Goal: Information Seeking & Learning: Learn about a topic

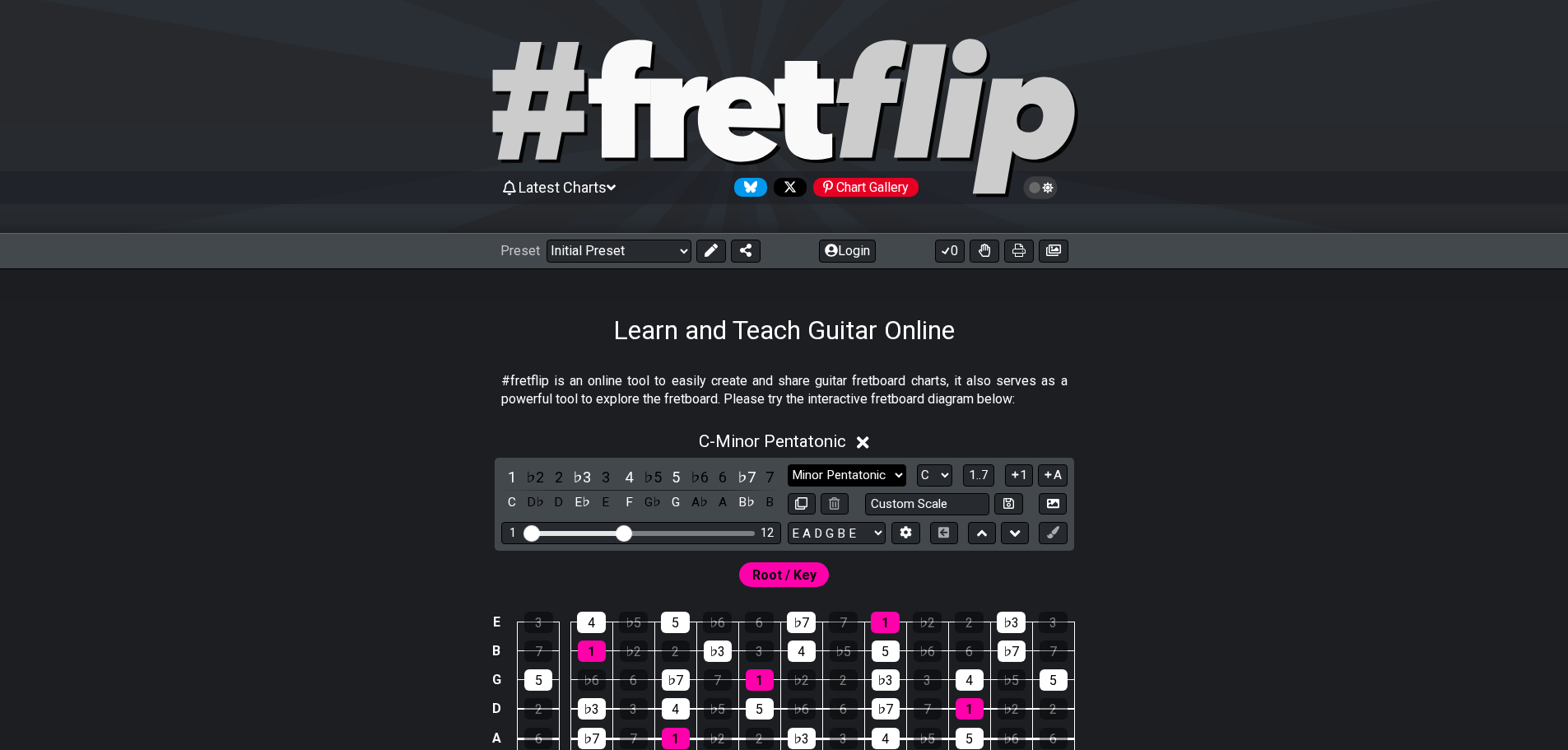
click at [825, 481] on select "Minor Pentatonic Click to edit Minor Pentatonic Major Pentatonic Minor Blues Ma…" at bounding box center [846, 475] width 118 height 22
select select "Major Pentatonic"
click at [787, 465] on select "Minor Pentatonic Click to edit Minor Pentatonic Major Pentatonic Minor Blues Ma…" at bounding box center [846, 475] width 118 height 22
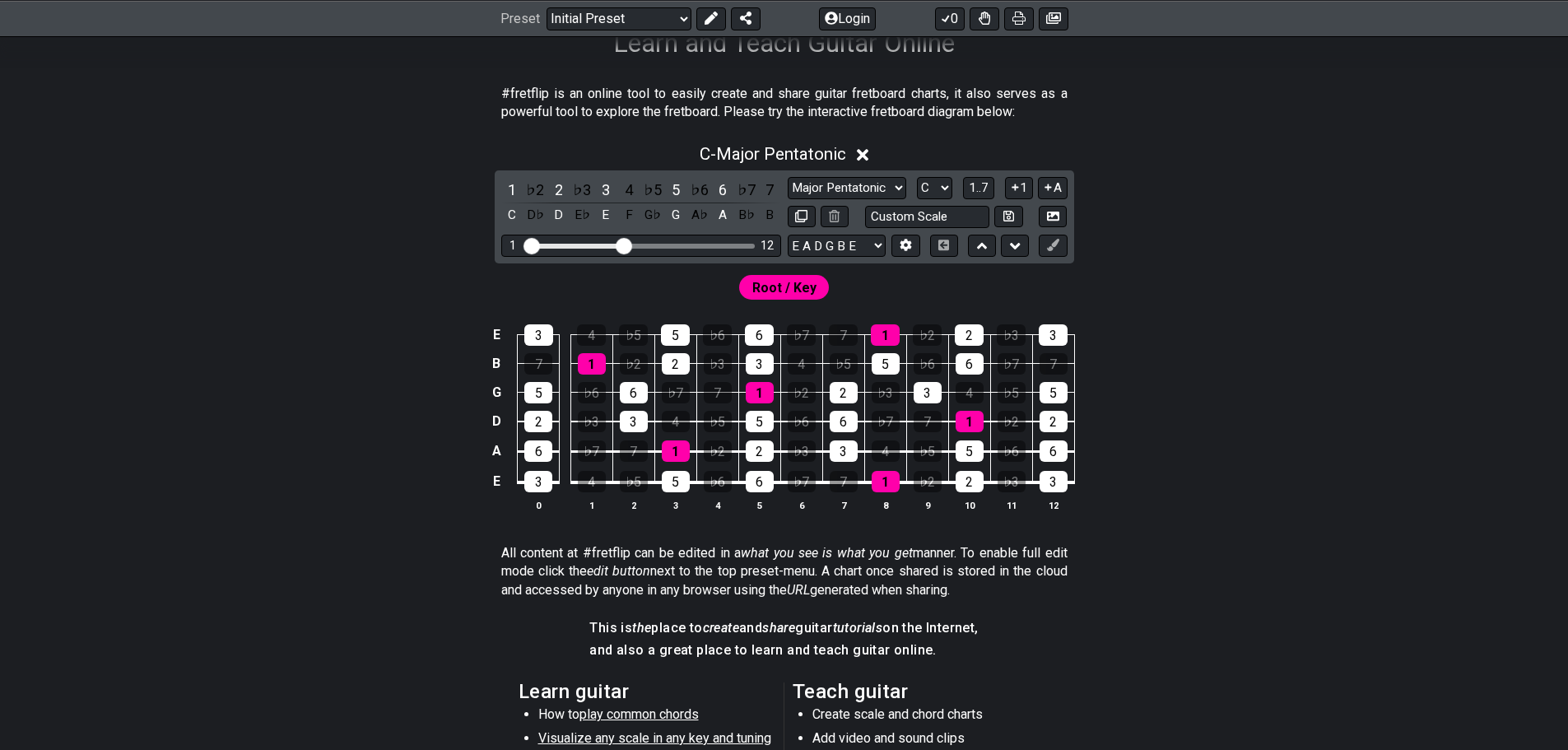
scroll to position [412, 0]
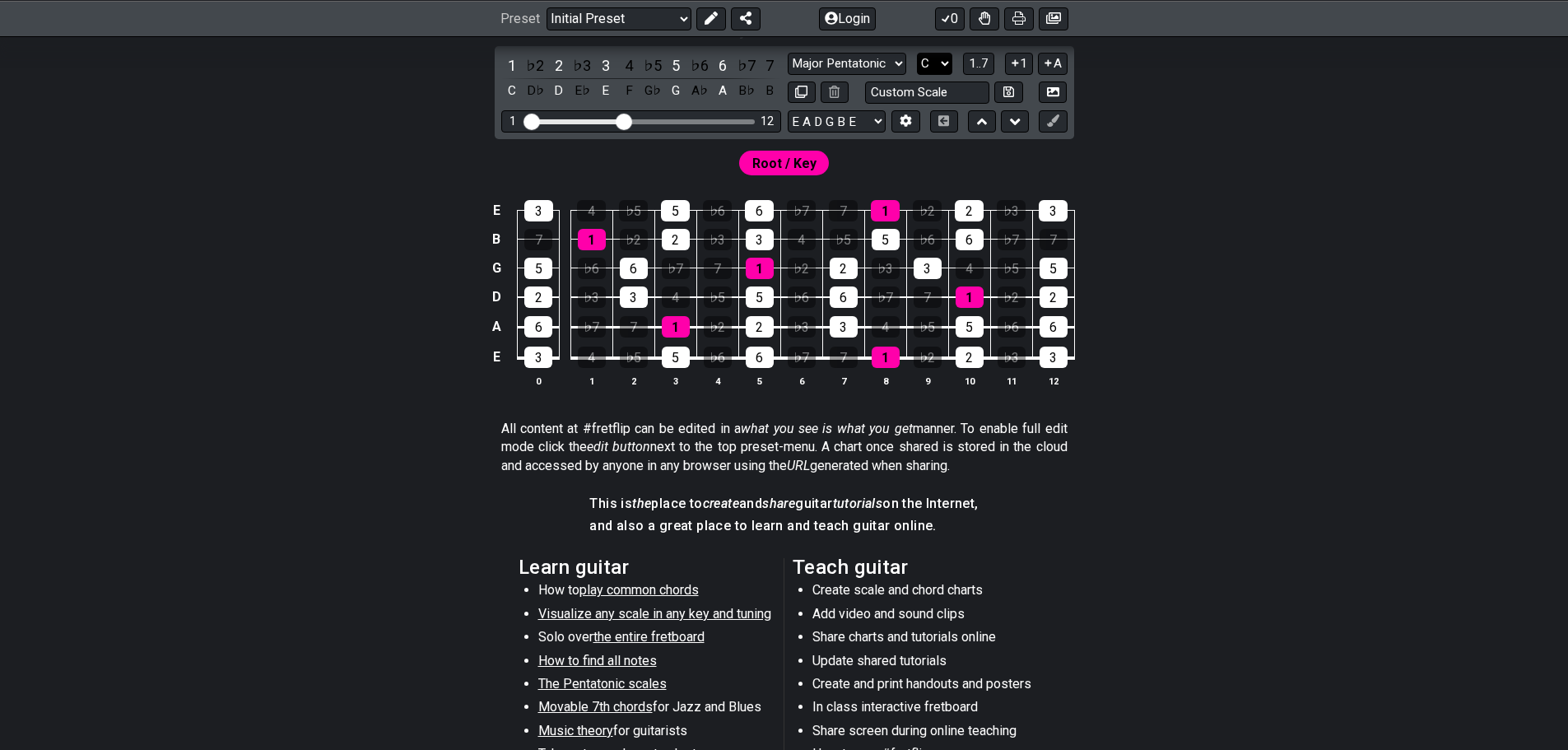
click at [940, 61] on select "A♭ A A♯ B♭ B C C♯ D♭ D D♯ E♭ E F F♯ G♭ G G♯" at bounding box center [935, 64] width 36 height 22
click at [925, 64] on select "A♭ A A♯ B♭ B C C♯ D♭ D D♯ E♭ E F F♯ G♭ G G♯" at bounding box center [935, 64] width 36 height 22
click at [917, 53] on select "A♭ A A♯ B♭ B C C♯ D♭ D D♯ E♭ E F F♯ G♭ G G♯" at bounding box center [935, 64] width 36 height 22
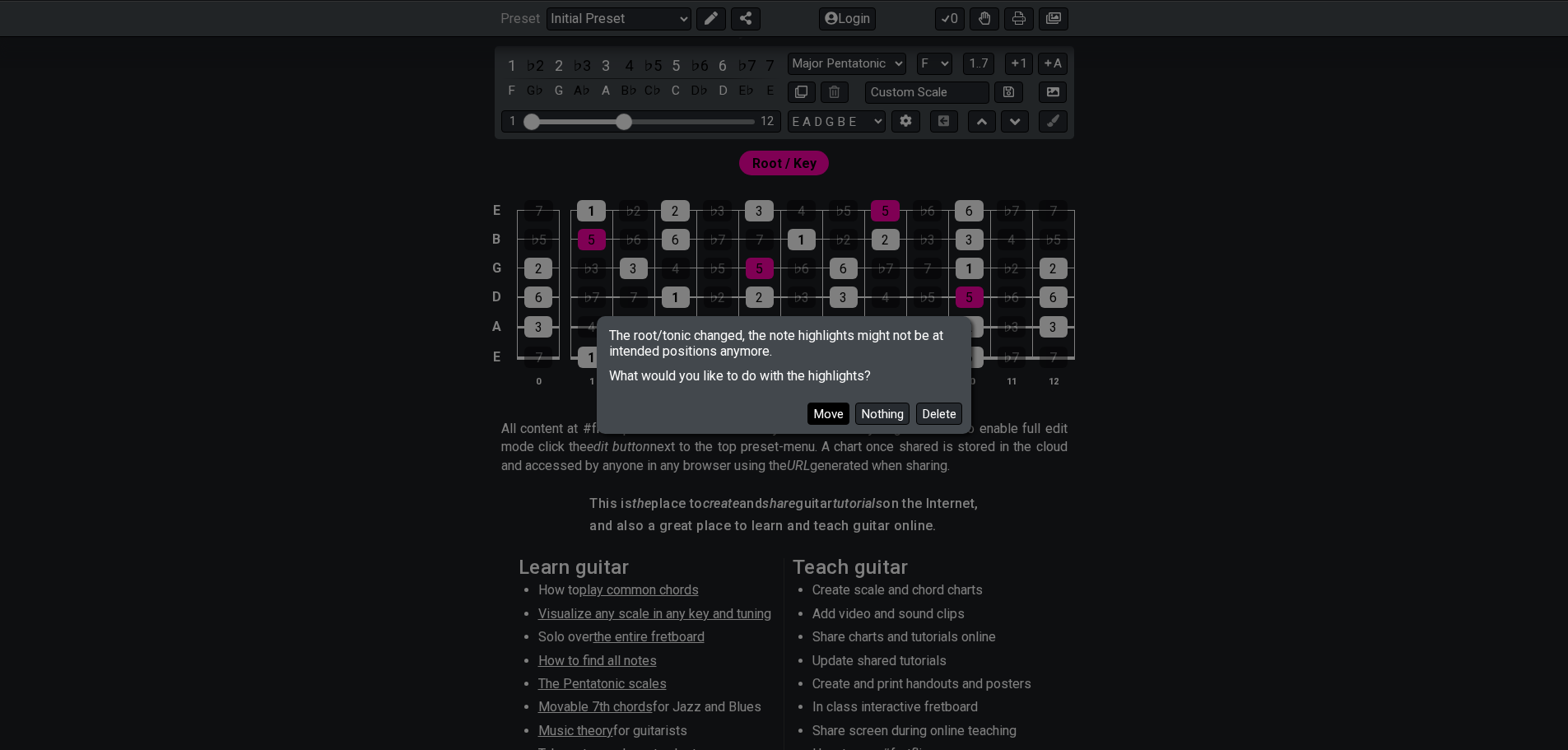
click at [819, 414] on button "Move" at bounding box center [828, 414] width 42 height 22
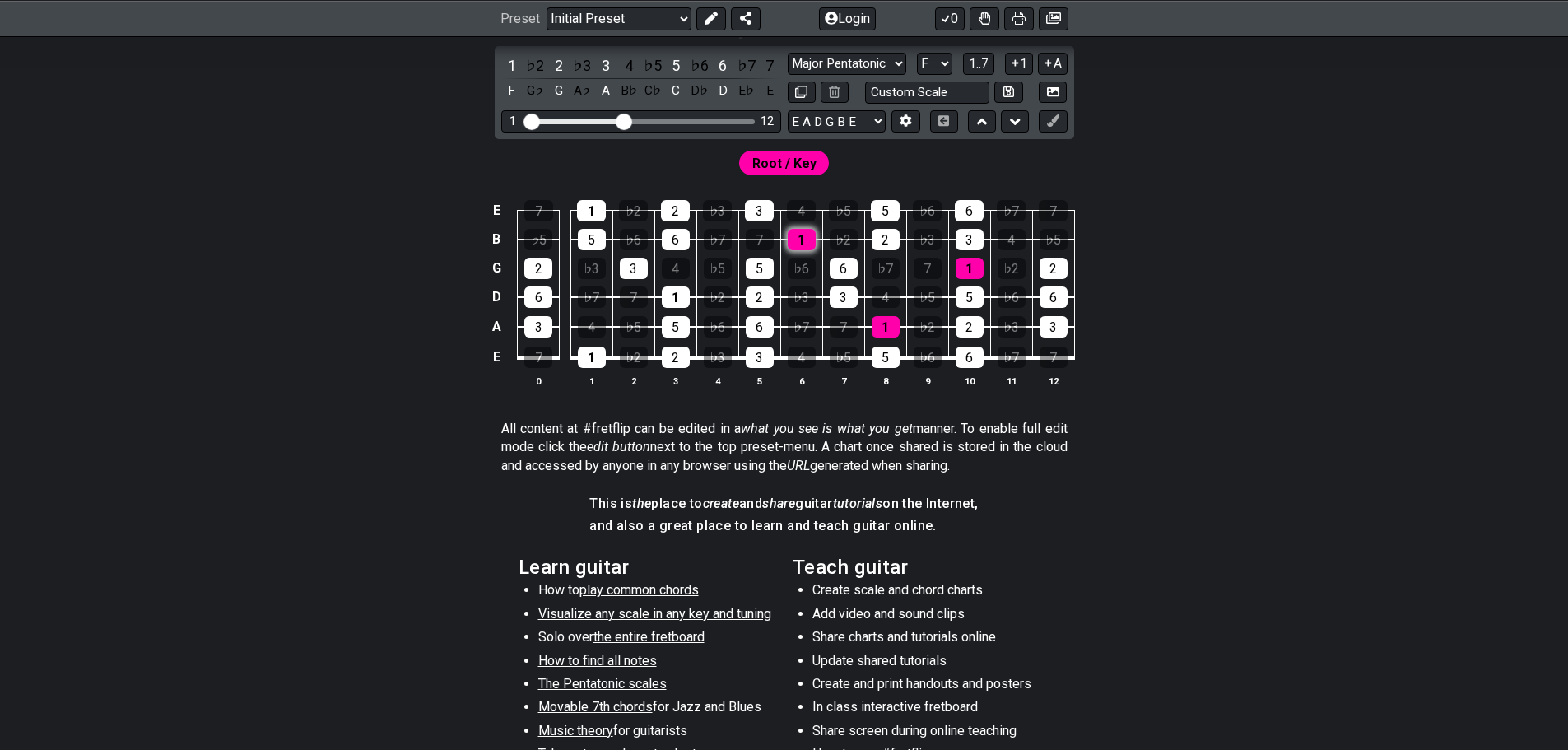
click at [810, 242] on div "1" at bounding box center [801, 240] width 28 height 22
click at [916, 67] on div "Minor Pentatonic Click to edit Minor Pentatonic Major Pentatonic Minor Blues Ma…" at bounding box center [927, 64] width 279 height 22
click at [930, 68] on select "A♭ A A♯ B♭ B C C♯ D♭ D D♯ E♭ E F F♯ G♭ G G♯" at bounding box center [935, 64] width 36 height 22
click at [917, 53] on select "A♭ A A♯ B♭ B C C♯ D♭ D D♯ E♭ E F F♯ G♭ G G♯" at bounding box center [935, 64] width 36 height 22
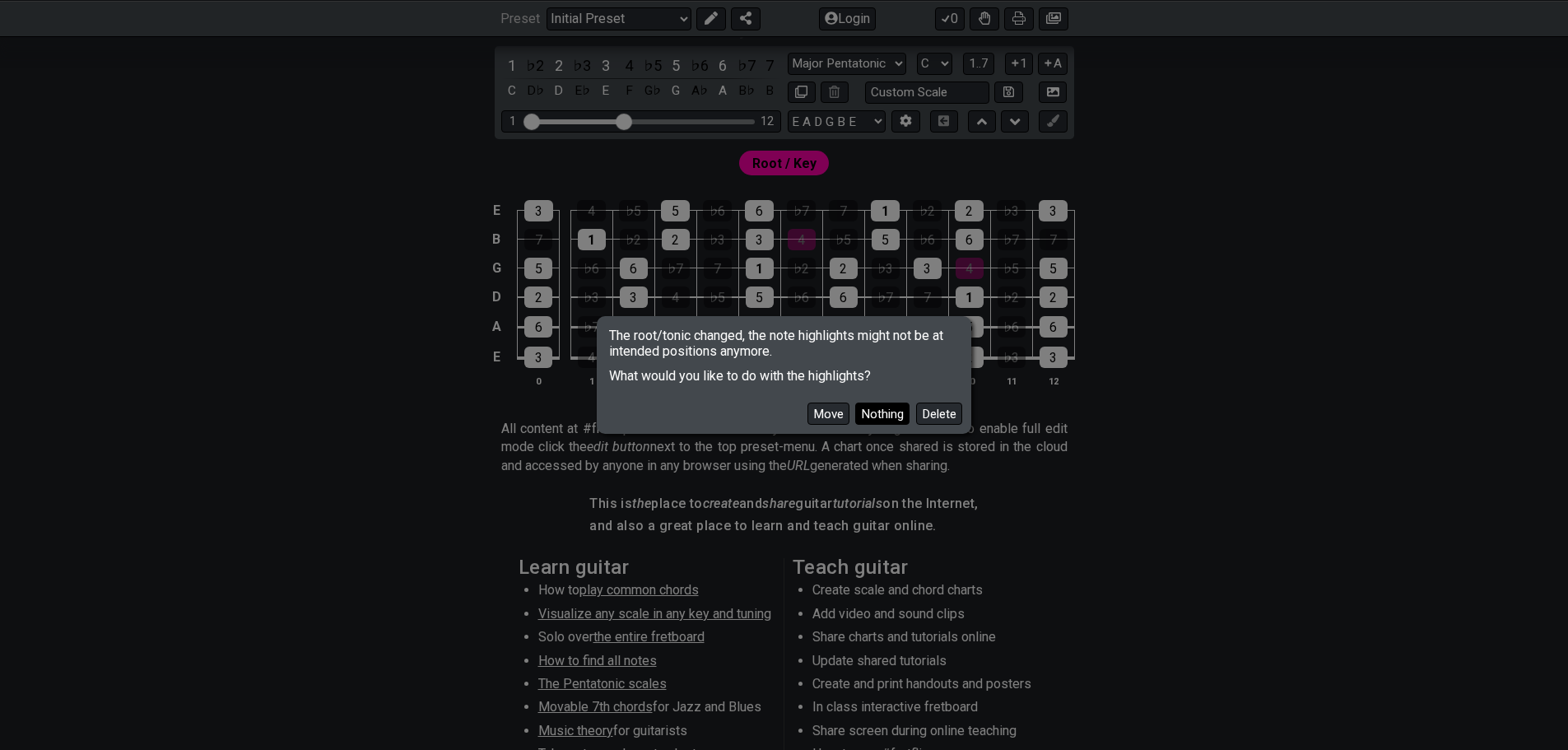
click at [867, 412] on button "Nothing" at bounding box center [882, 414] width 55 height 22
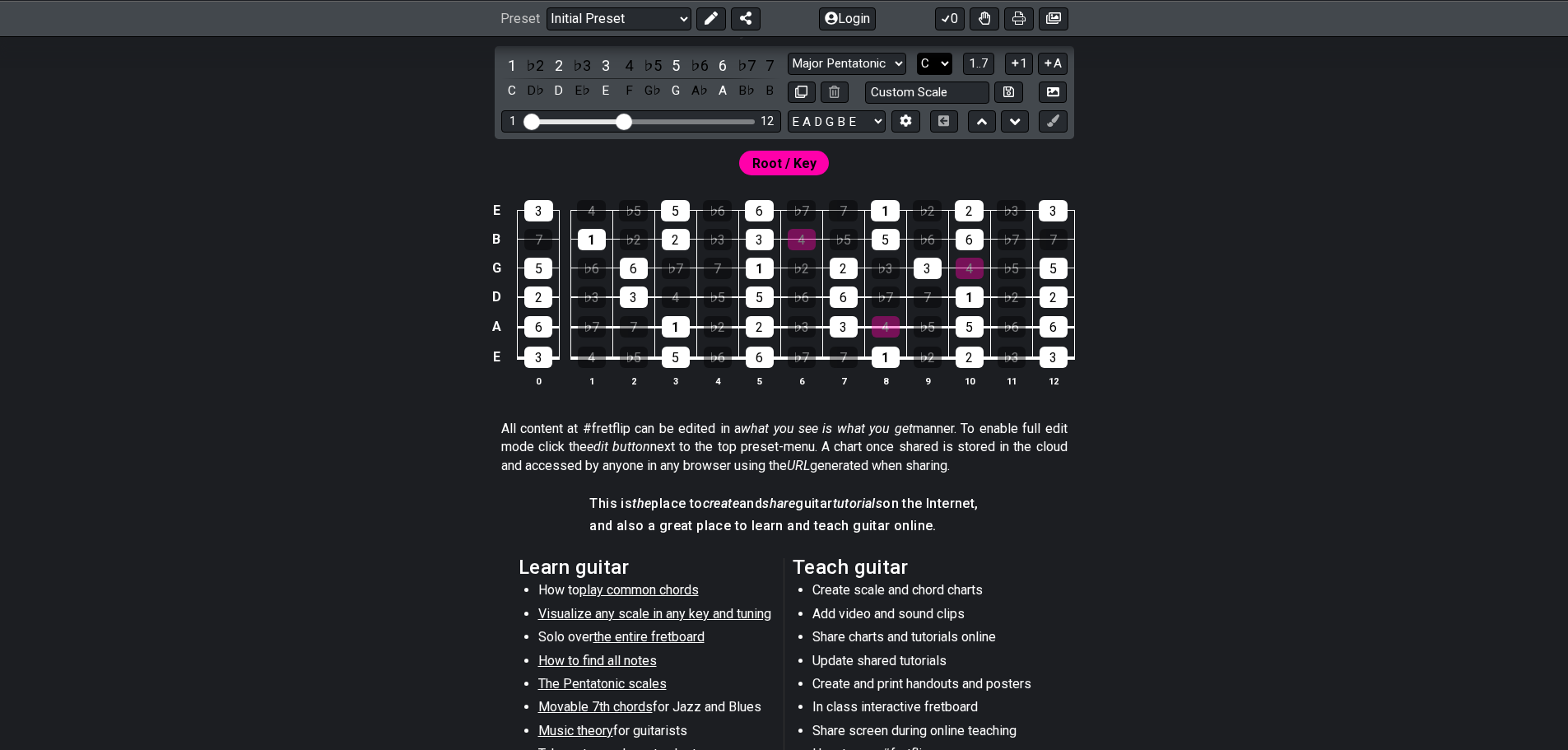
click at [944, 68] on select "A♭ A A♯ B♭ B C C♯ D♭ D D♯ E♭ E F F♯ G♭ G G♯" at bounding box center [935, 64] width 36 height 22
select select "F"
click at [917, 53] on select "A♭ A A♯ B♭ B C C♯ D♭ D D♯ E♭ E F F♯ G♭ G G♯" at bounding box center [935, 64] width 36 height 22
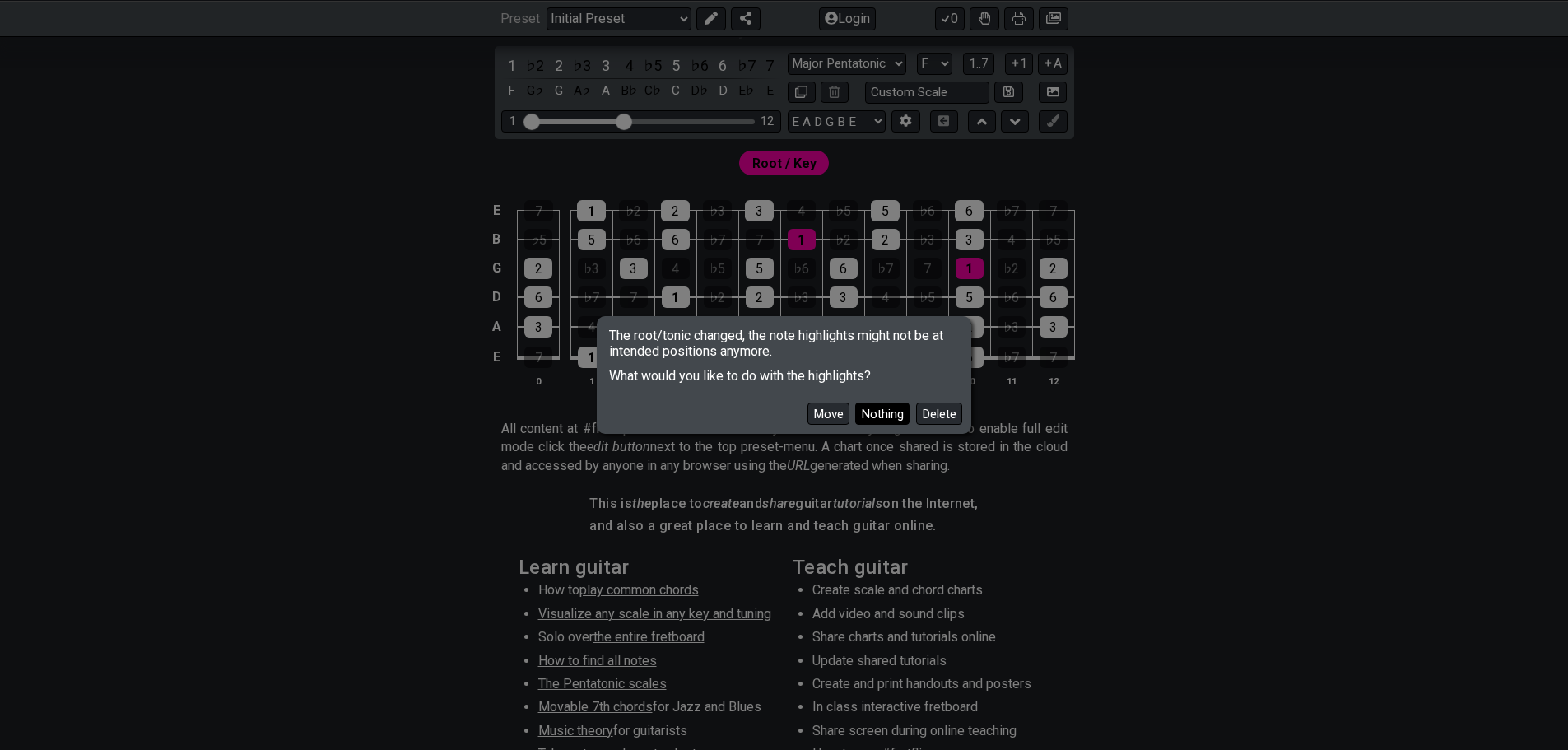
click at [863, 419] on button "Nothing" at bounding box center [882, 414] width 55 height 22
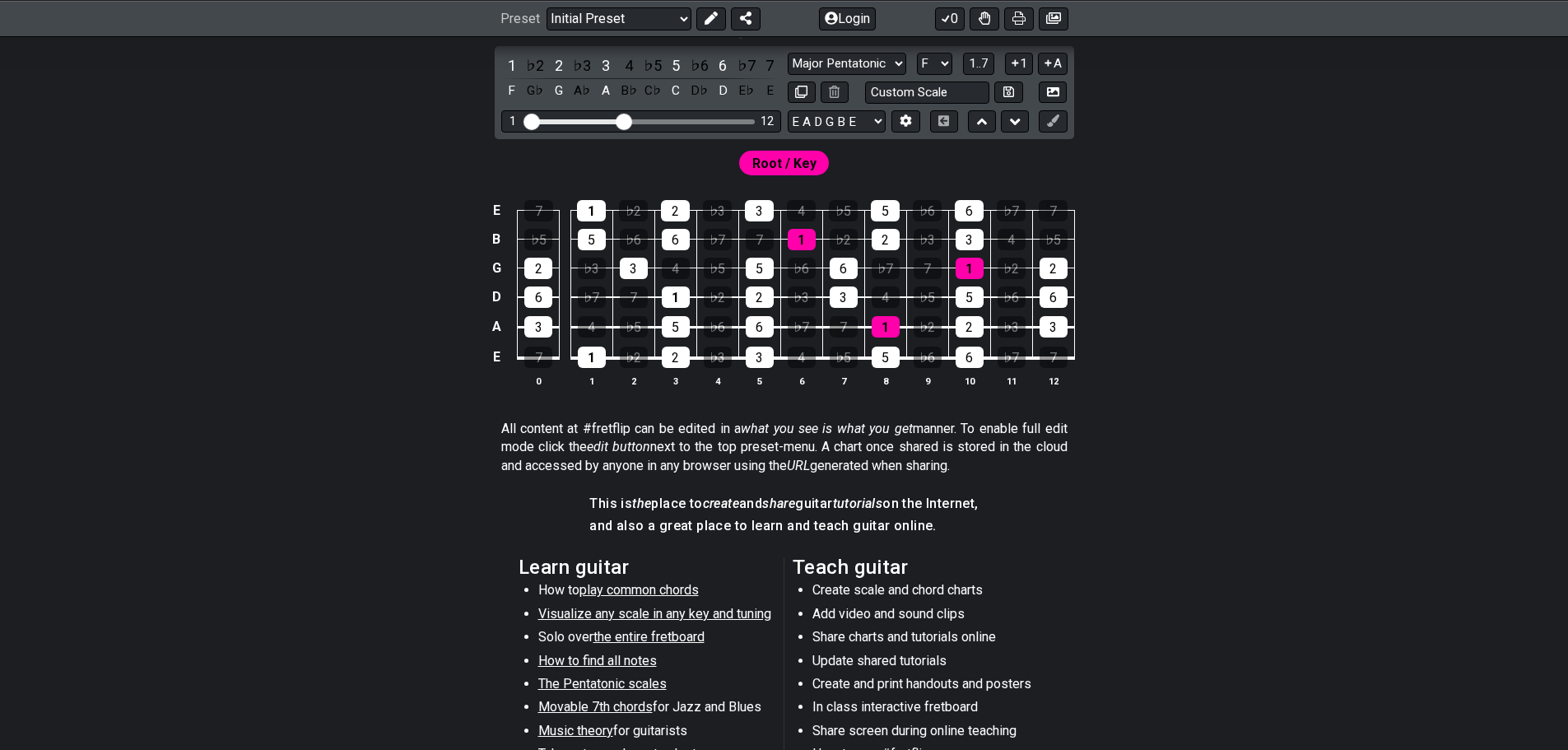
click at [704, 122] on div "Visible fret range" at bounding box center [640, 121] width 228 height 5
drag, startPoint x: 627, startPoint y: 119, endPoint x: 726, endPoint y: 139, distance: 101.0
click at [726, 120] on input "Visible fret range" at bounding box center [640, 120] width 234 height 0
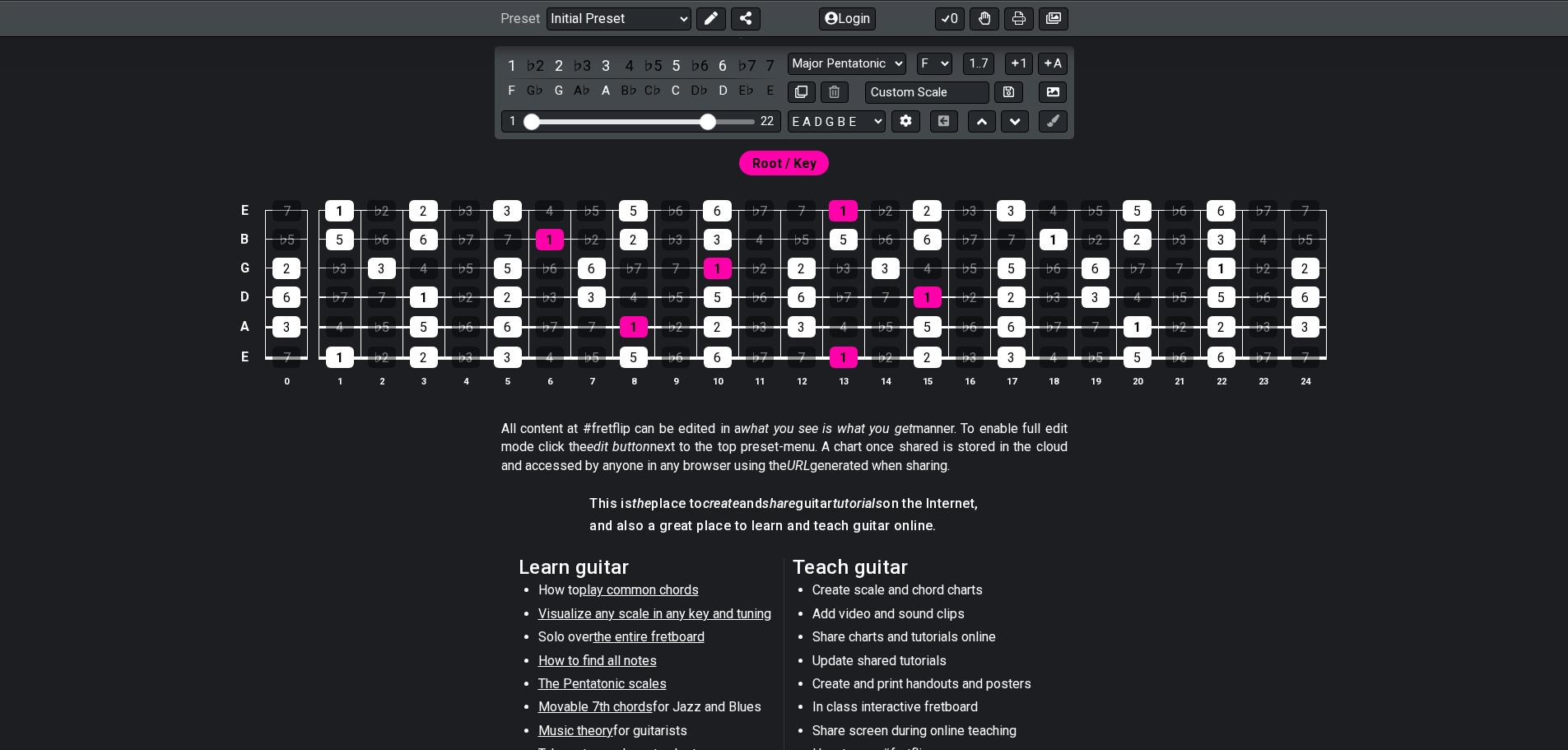
drag, startPoint x: 725, startPoint y: 120, endPoint x: 710, endPoint y: 122, distance: 15.1
click at [710, 120] on input "Visible fret range" at bounding box center [640, 120] width 234 height 0
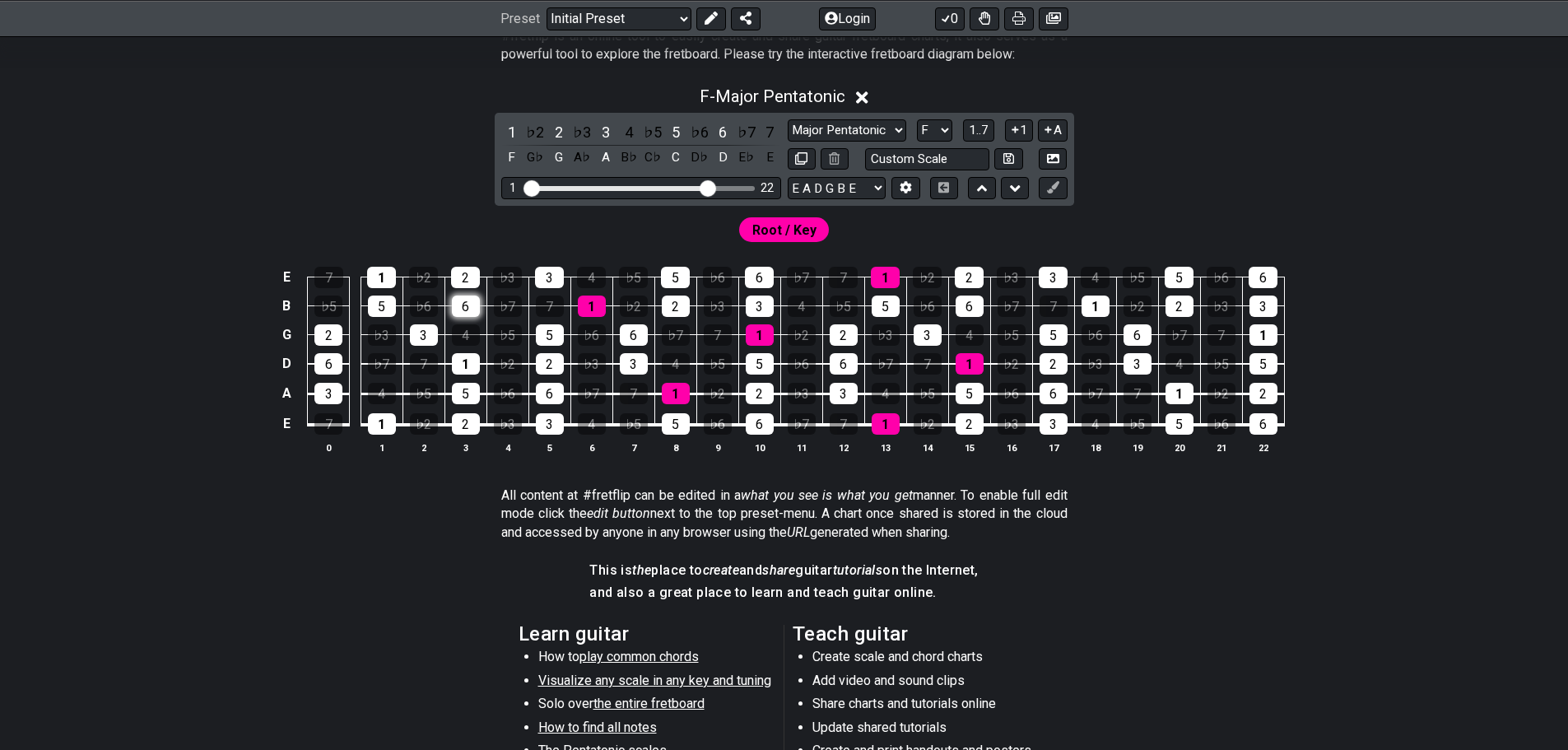
scroll to position [0, 0]
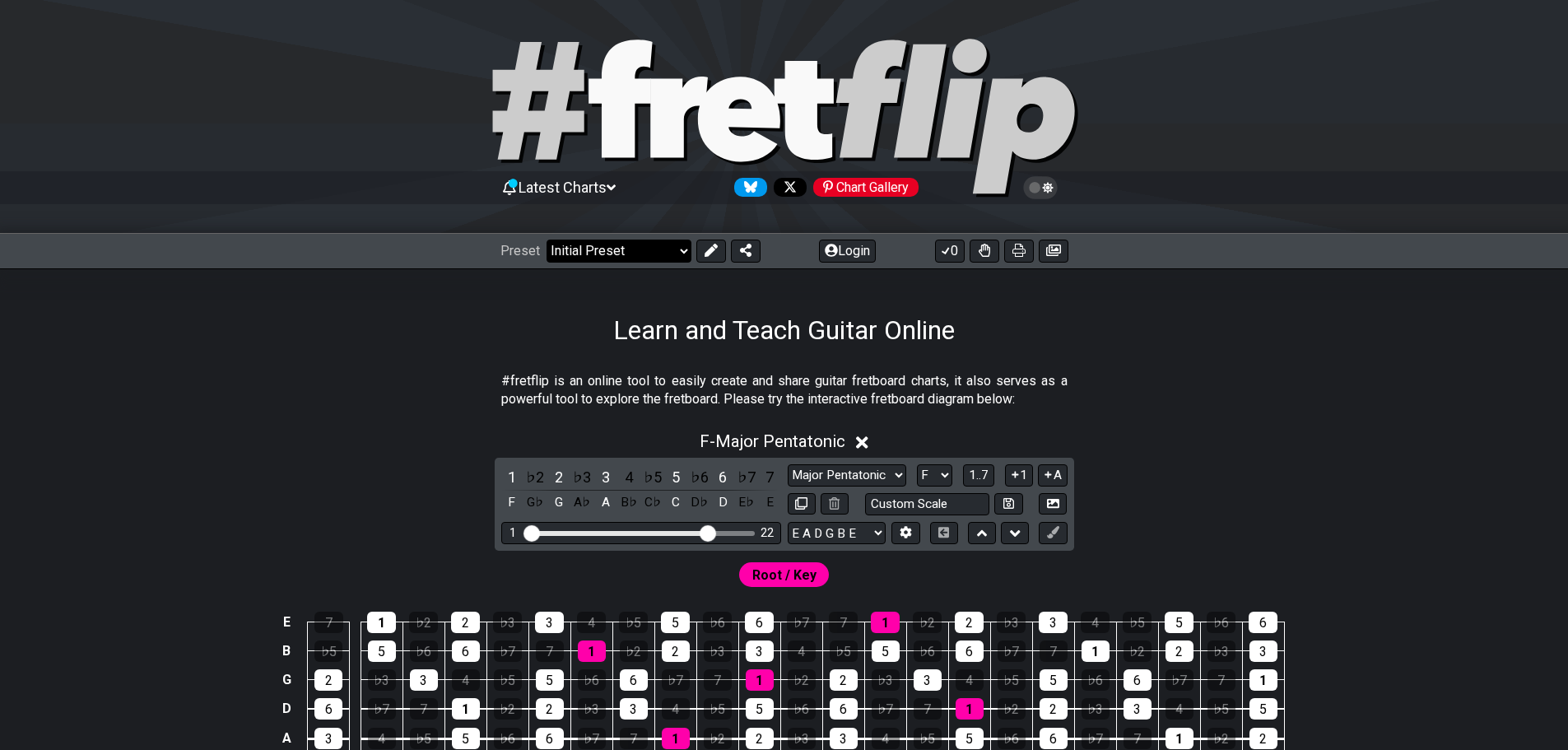
click at [601, 242] on select "Welcome to #fretflip! Initial Preset Custom Preset Minor Pentatonic Major Penta…" at bounding box center [619, 251] width 145 height 23
click at [547, 240] on select "Welcome to #fretflip! Initial Preset Custom Preset Minor Pentatonic Major Penta…" at bounding box center [619, 251] width 145 height 23
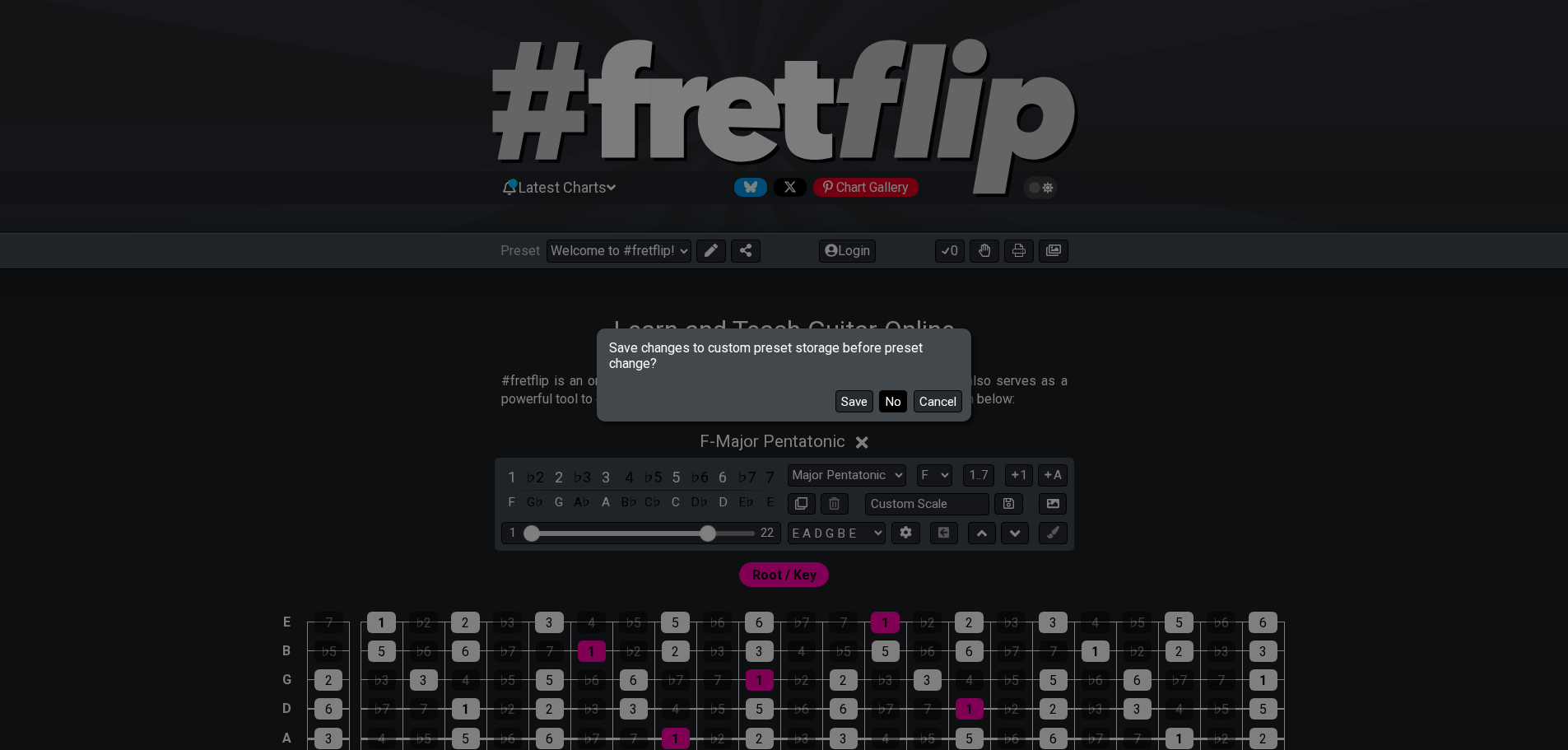
click at [893, 405] on button "No" at bounding box center [893, 401] width 28 height 22
select select "/how-to-solo"
select select "C"
select select "Minor Pentatonic"
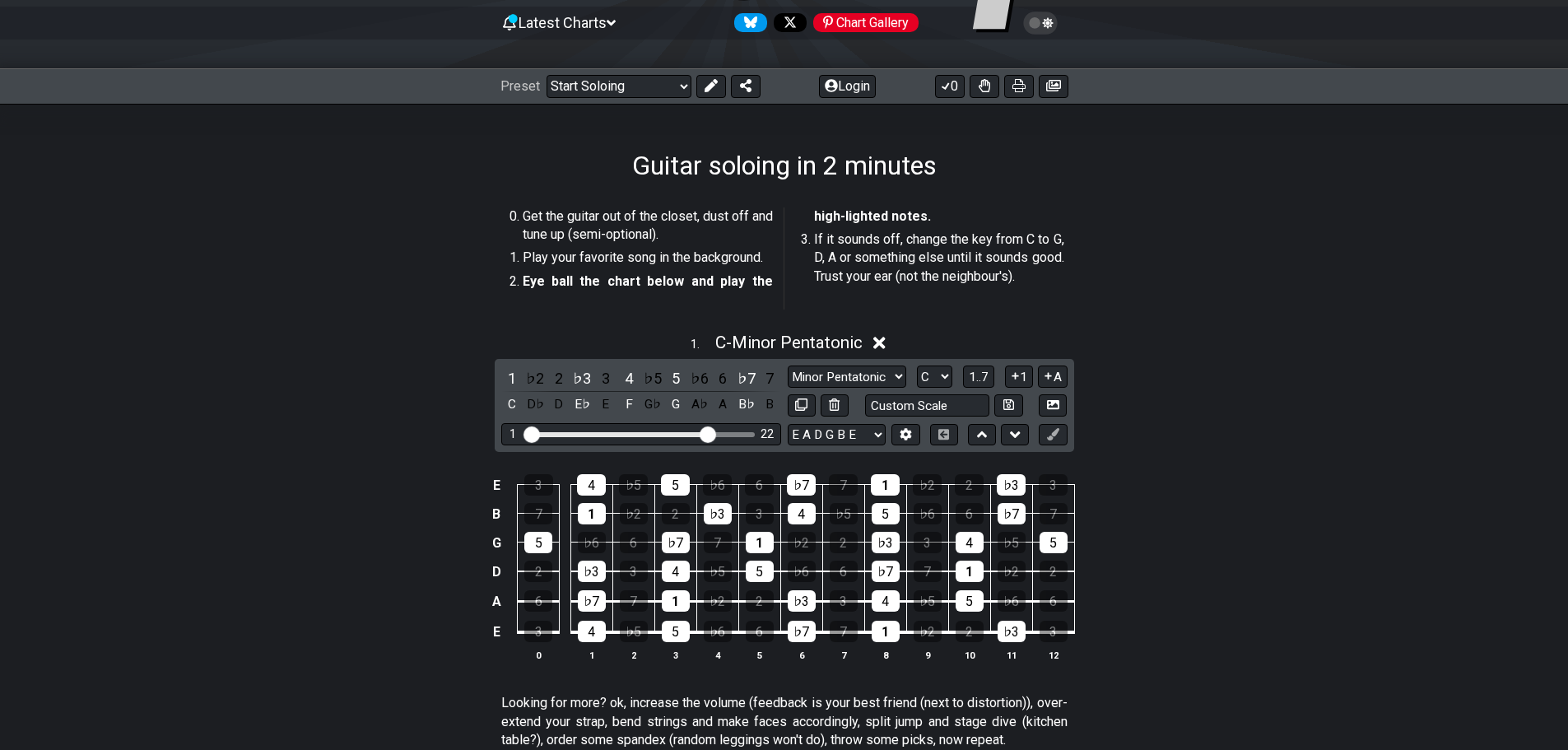
scroll to position [329, 0]
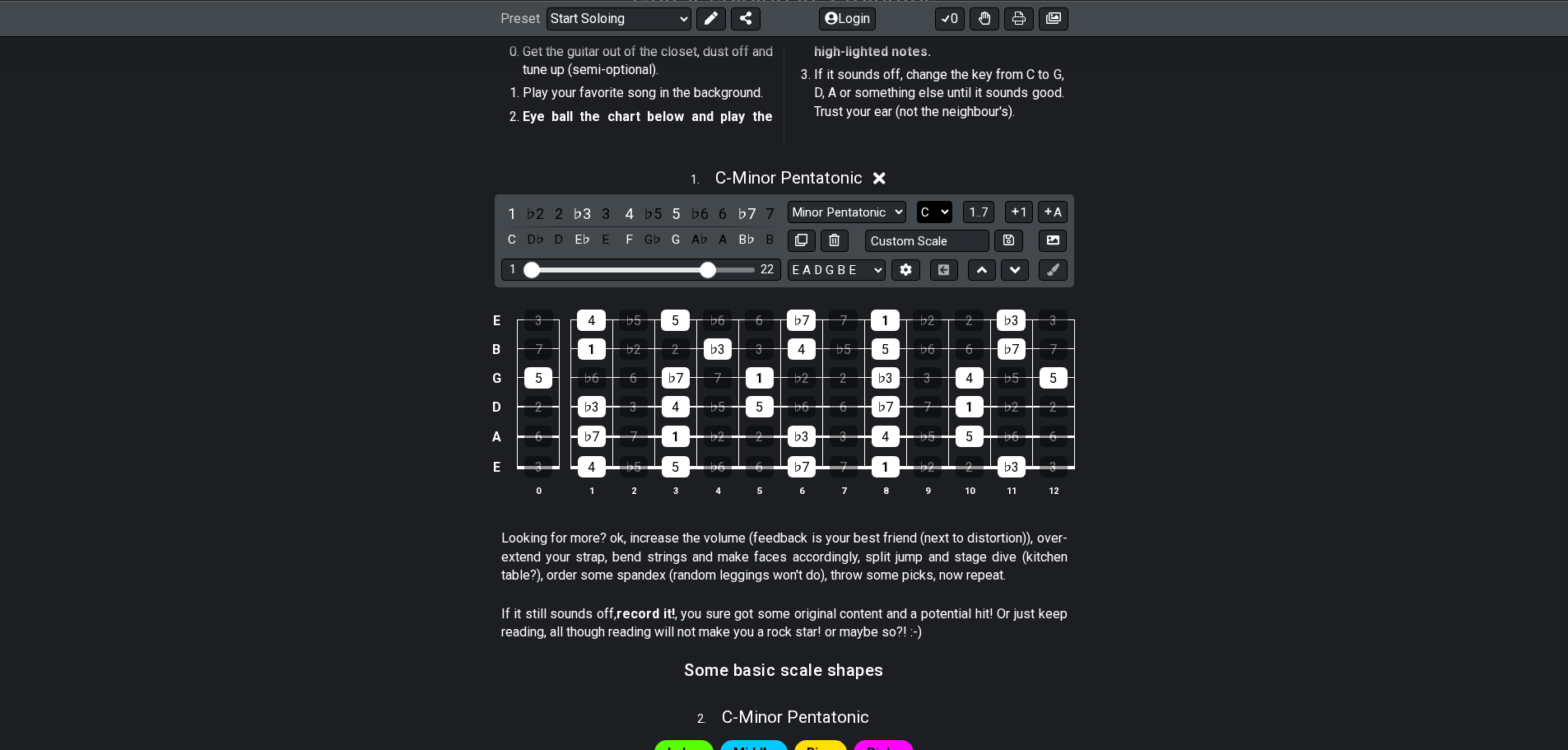
click at [930, 218] on select "A♭ A A♯ B♭ B C C♯ D♭ D D♯ E♭ E F F♯ G♭ G G♯" at bounding box center [935, 212] width 36 height 22
click at [930, 235] on input "text" at bounding box center [928, 241] width 125 height 22
type input "Custom Scale"
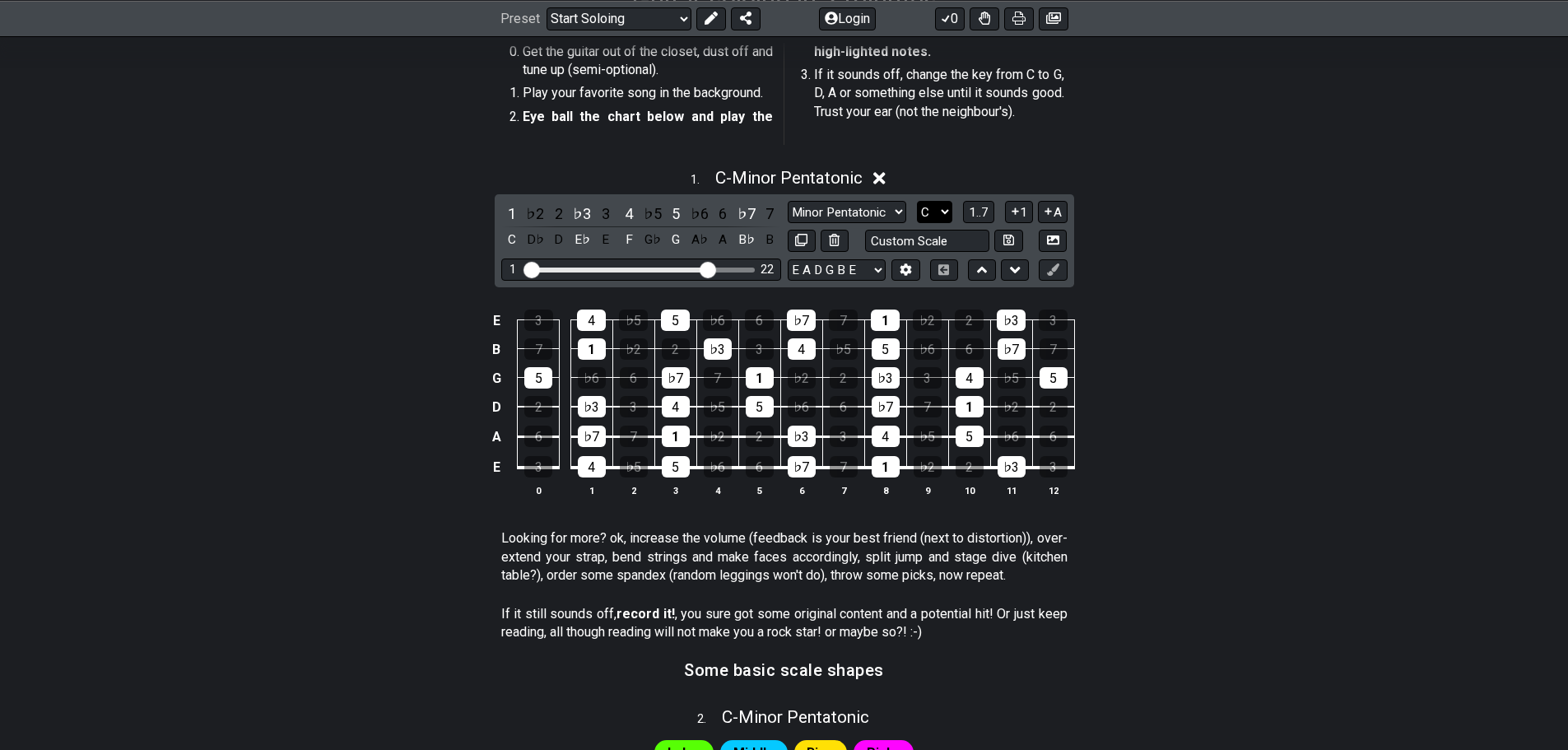
click at [924, 214] on select "A♭ A A♯ B♭ B C C♯ D♭ D D♯ E♭ E F F♯ G♭ G G♯" at bounding box center [935, 212] width 36 height 22
click at [917, 201] on select "A♭ A A♯ B♭ B C C♯ D♭ D D♯ E♭ E F F♯ G♭ G G♯" at bounding box center [935, 212] width 36 height 22
click at [722, 269] on div "Visible fret range" at bounding box center [640, 270] width 228 height 5
click at [657, 14] on select "Welcome to #fretflip! Initial Preset Custom Preset Minor Pentatonic Major Penta…" at bounding box center [619, 18] width 145 height 23
click at [547, 30] on select "Welcome to #fretflip! Initial Preset Custom Preset Minor Pentatonic Major Penta…" at bounding box center [619, 18] width 145 height 23
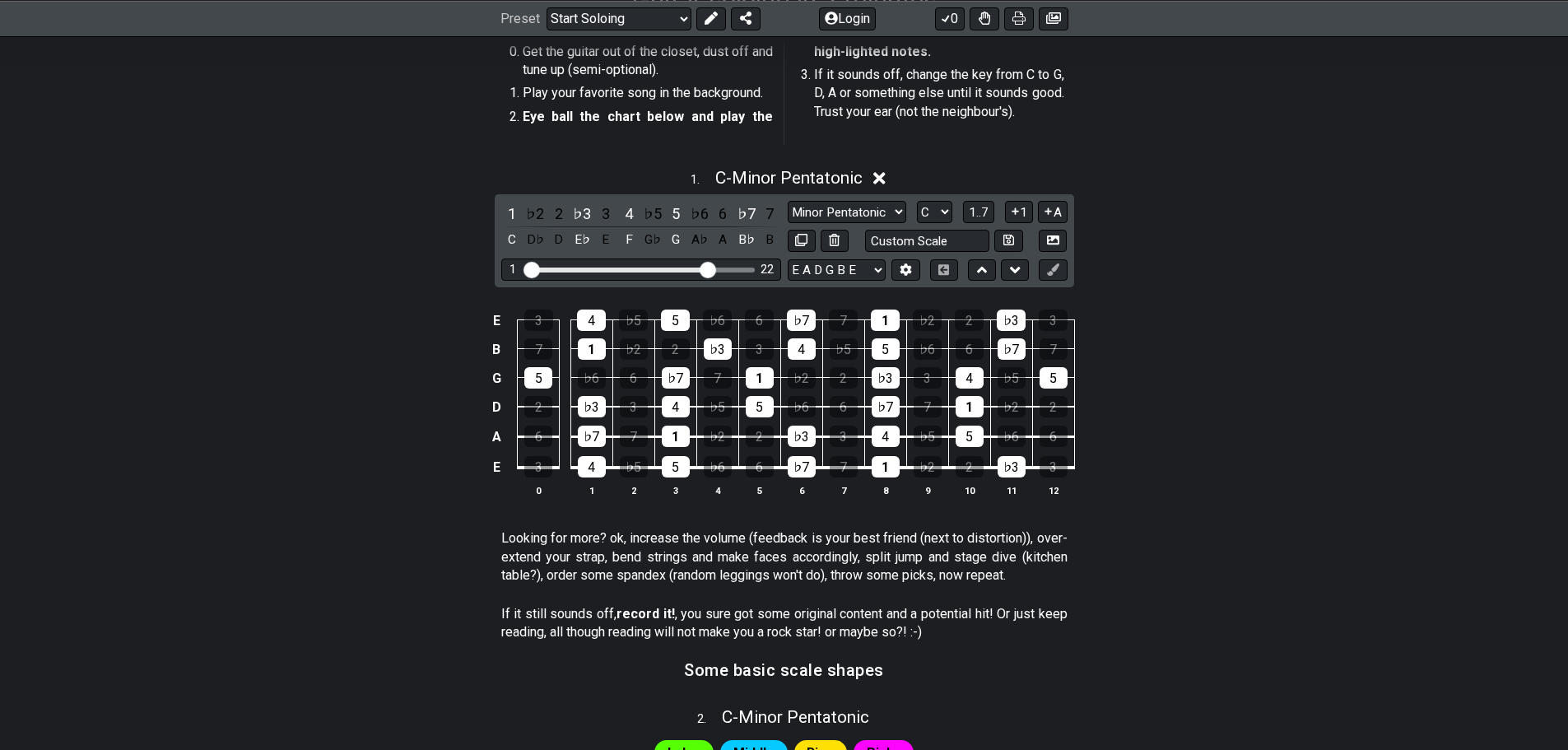
select select "/minor-pentatonic"
select select "C"
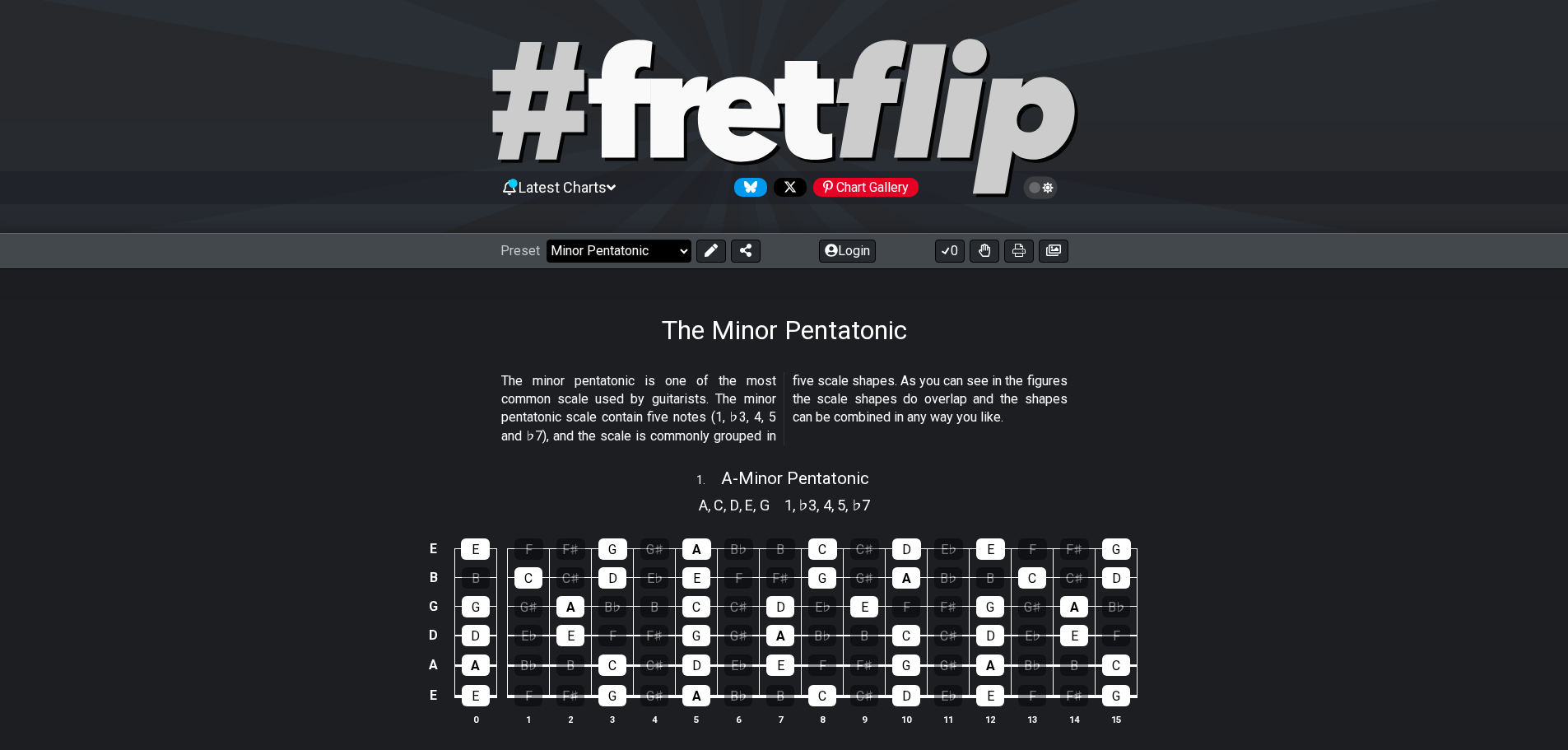
click at [619, 248] on select "Welcome to #fretflip! Initial Preset Custom Preset Minor Pentatonic Major Penta…" at bounding box center [619, 251] width 145 height 23
click at [547, 240] on select "Welcome to #fretflip! Initial Preset Custom Preset Minor Pentatonic Major Penta…" at bounding box center [619, 251] width 145 height 23
select select "/how-to-solo"
select select "C"
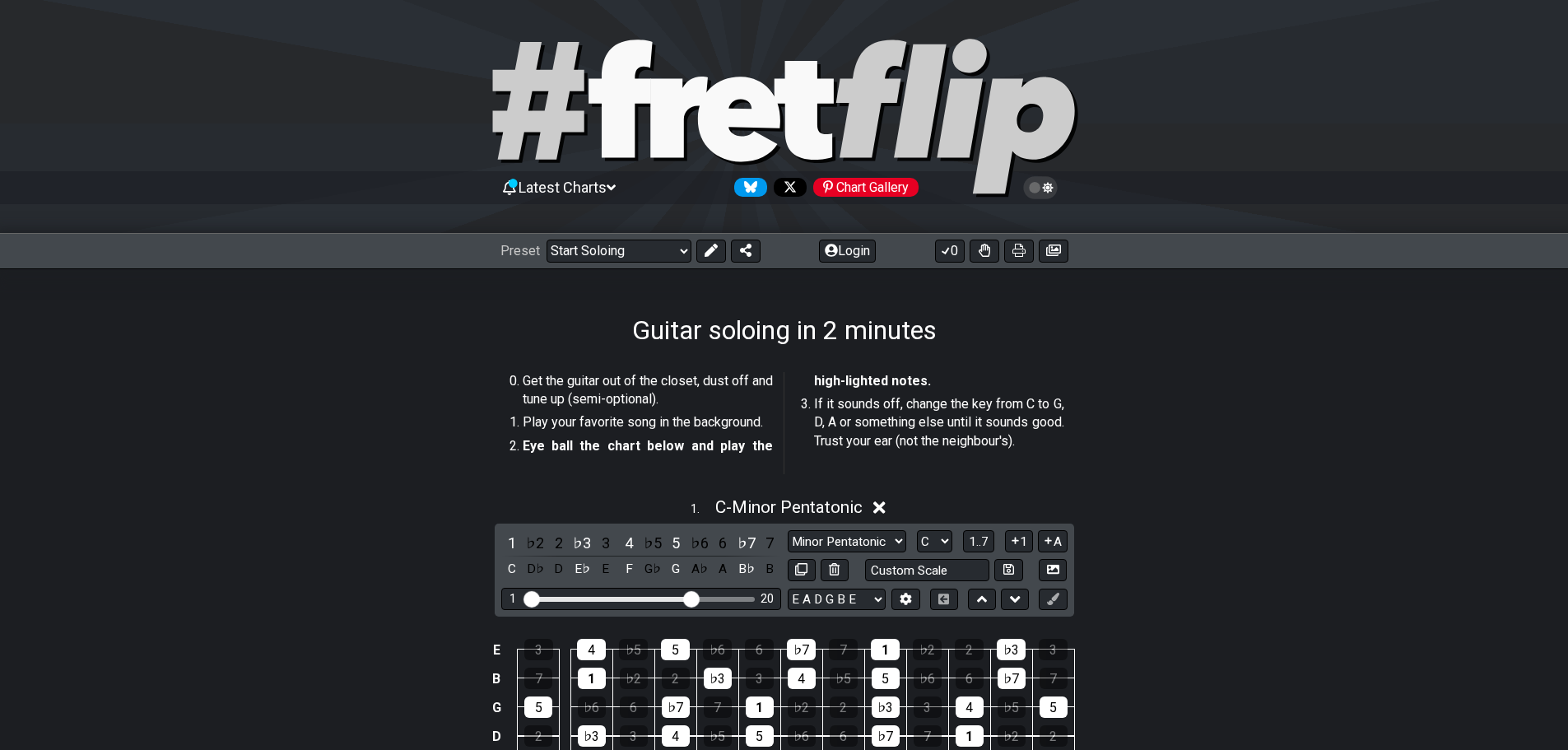
drag, startPoint x: 619, startPoint y: 593, endPoint x: 690, endPoint y: 596, distance: 71.1
click at [690, 598] on input "Visible fret range" at bounding box center [640, 598] width 234 height 0
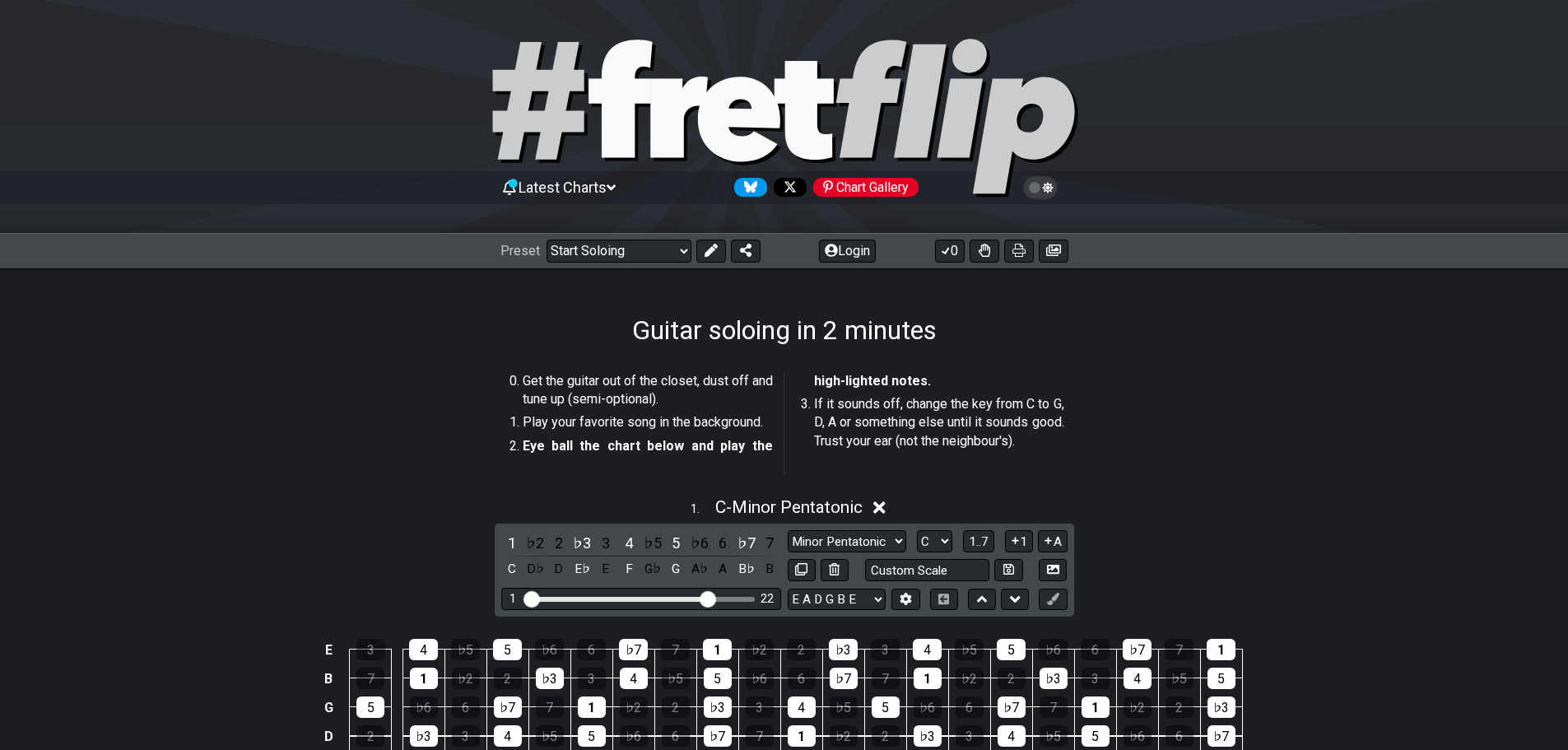
drag, startPoint x: 690, startPoint y: 596, endPoint x: 708, endPoint y: 598, distance: 18.1
click at [708, 598] on input "Visible fret range" at bounding box center [640, 598] width 234 height 0
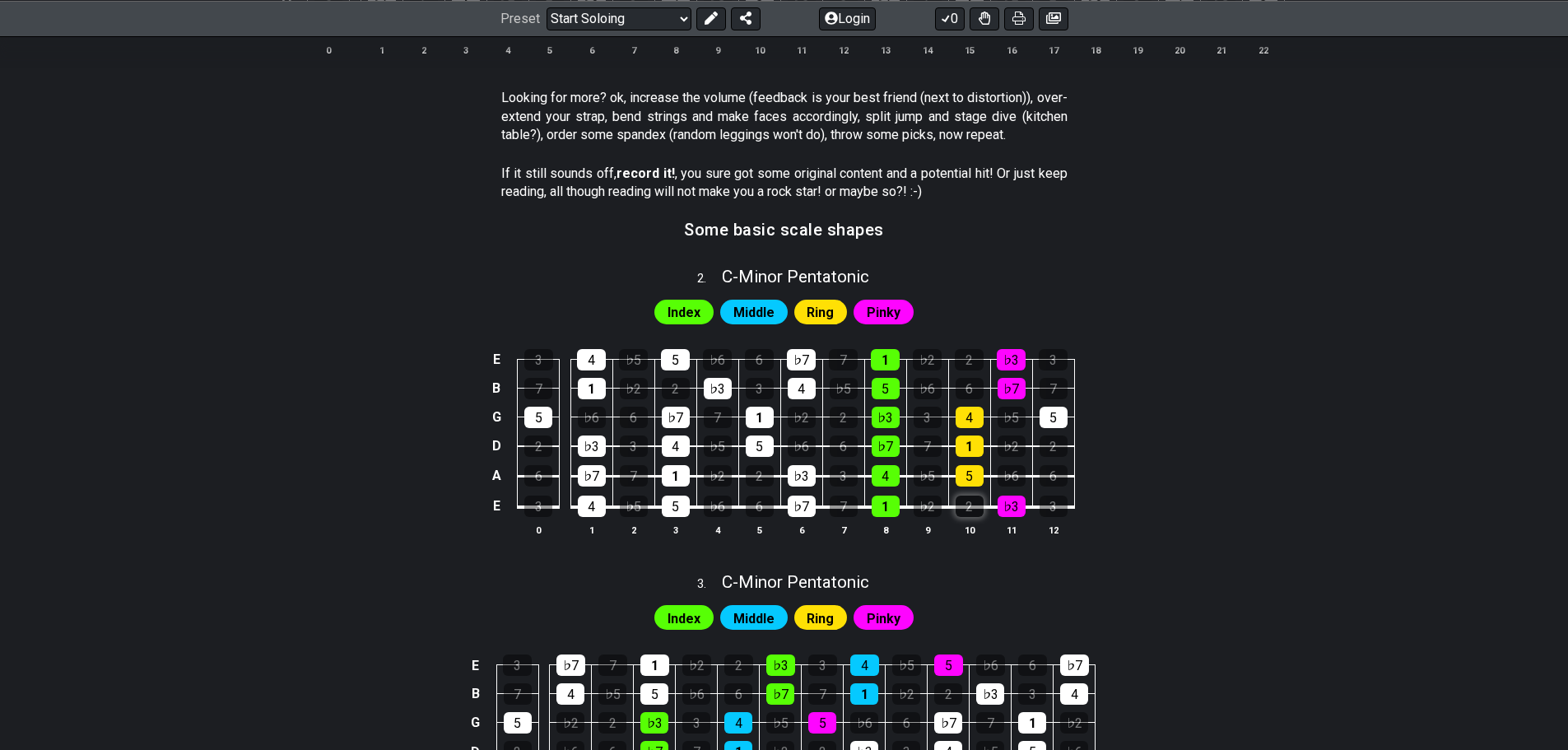
scroll to position [658, 0]
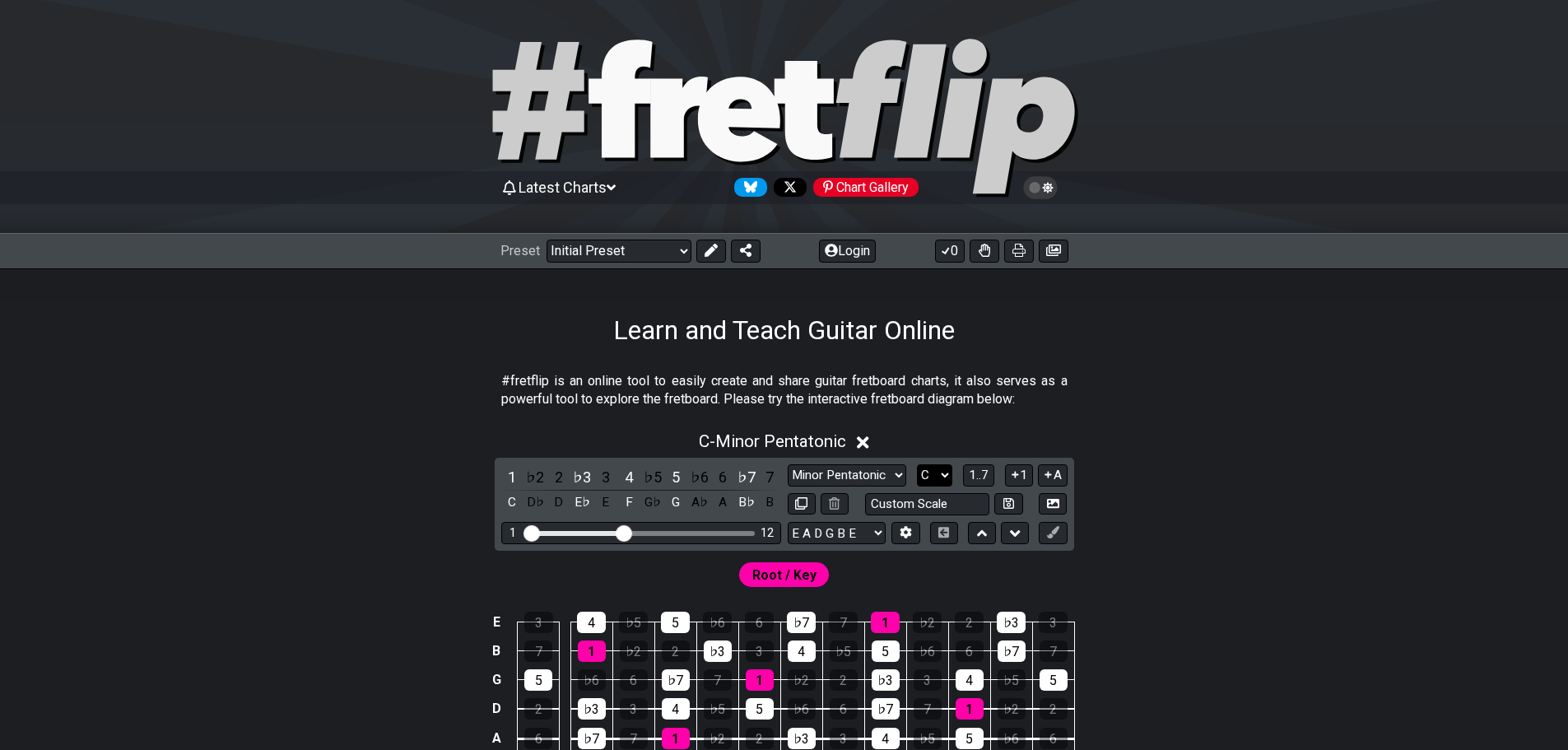
click at [936, 470] on select "A♭ A A♯ B♭ B C C♯ D♭ D D♯ E♭ E F F♯ G♭ G G♯" at bounding box center [935, 475] width 36 height 22
select select "G"
click at [917, 465] on select "A♭ A A♯ B♭ B C C♯ D♭ D D♯ E♭ E F F♯ G♭ G G♯" at bounding box center [935, 475] width 36 height 22
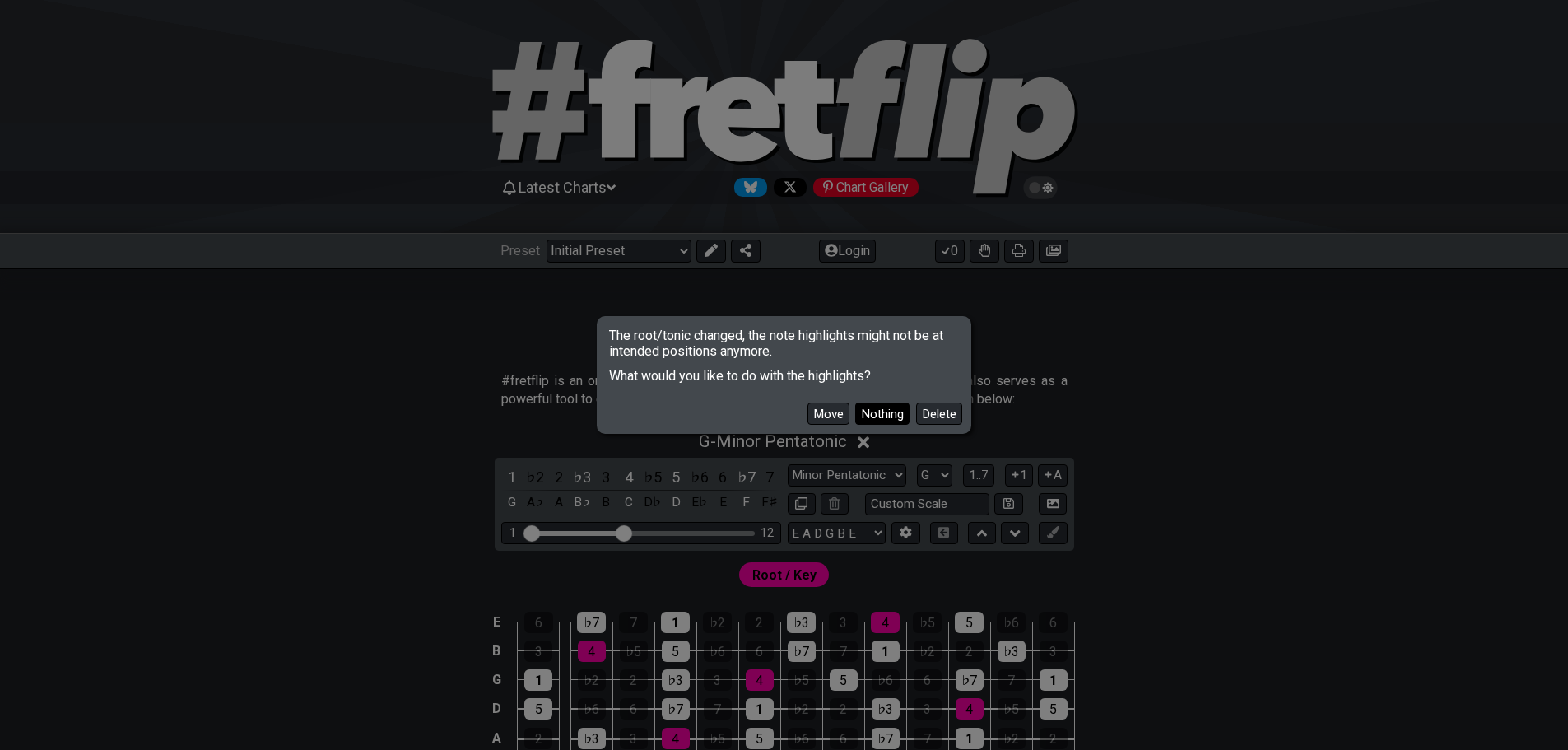
click at [873, 412] on button "Nothing" at bounding box center [882, 414] width 55 height 22
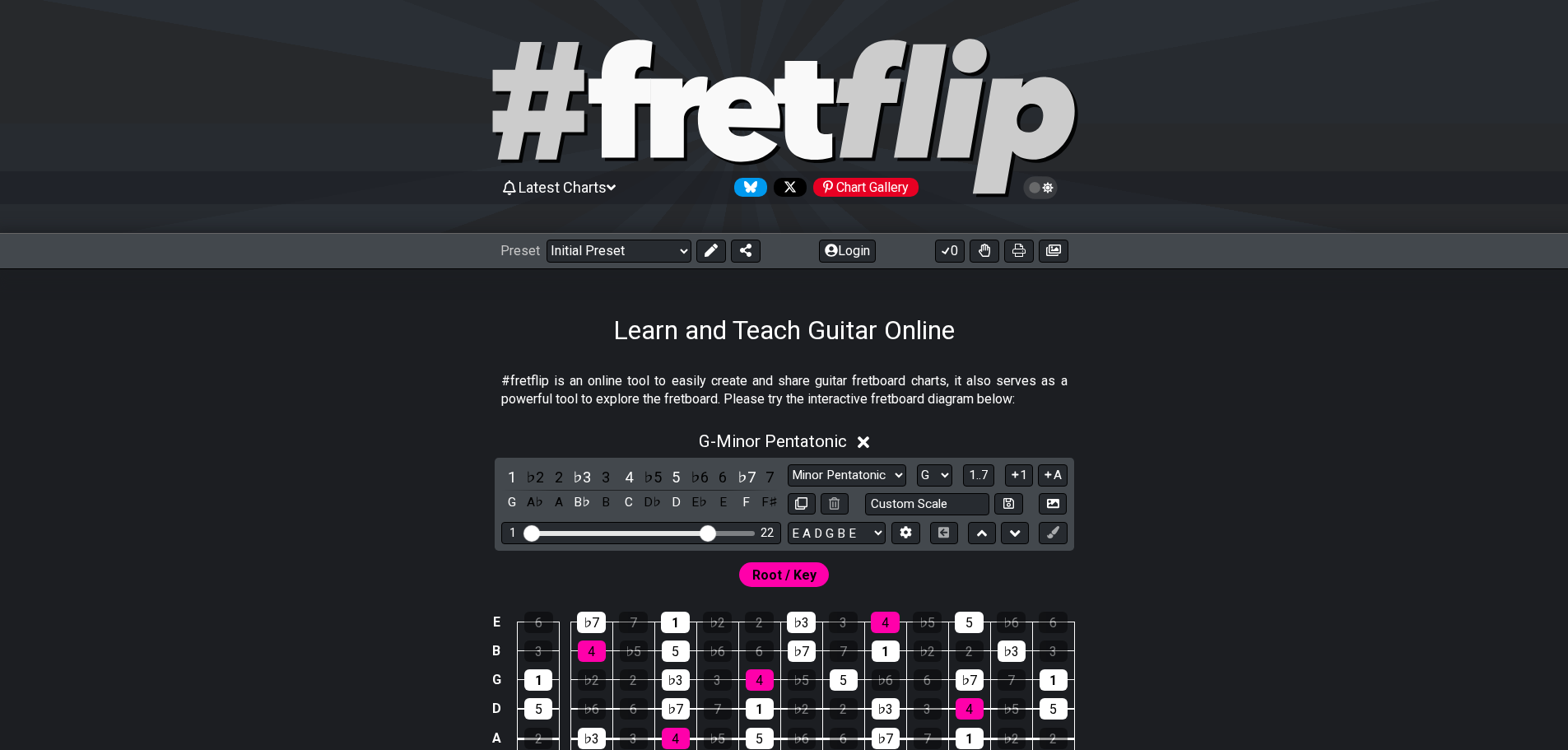
drag, startPoint x: 628, startPoint y: 536, endPoint x: 705, endPoint y: 536, distance: 77.0
click at [705, 532] on input "Visible fret range" at bounding box center [640, 532] width 234 height 0
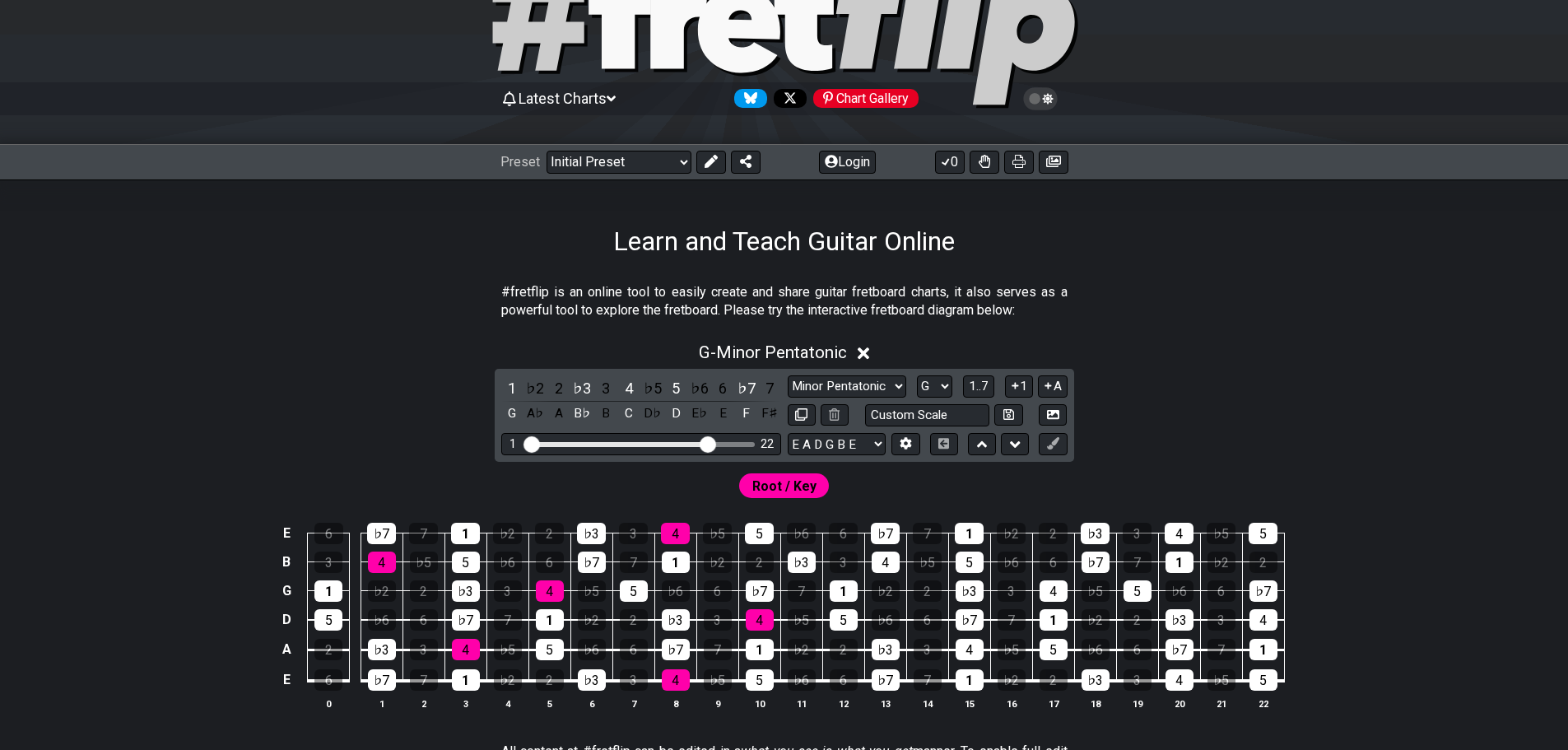
scroll to position [247, 0]
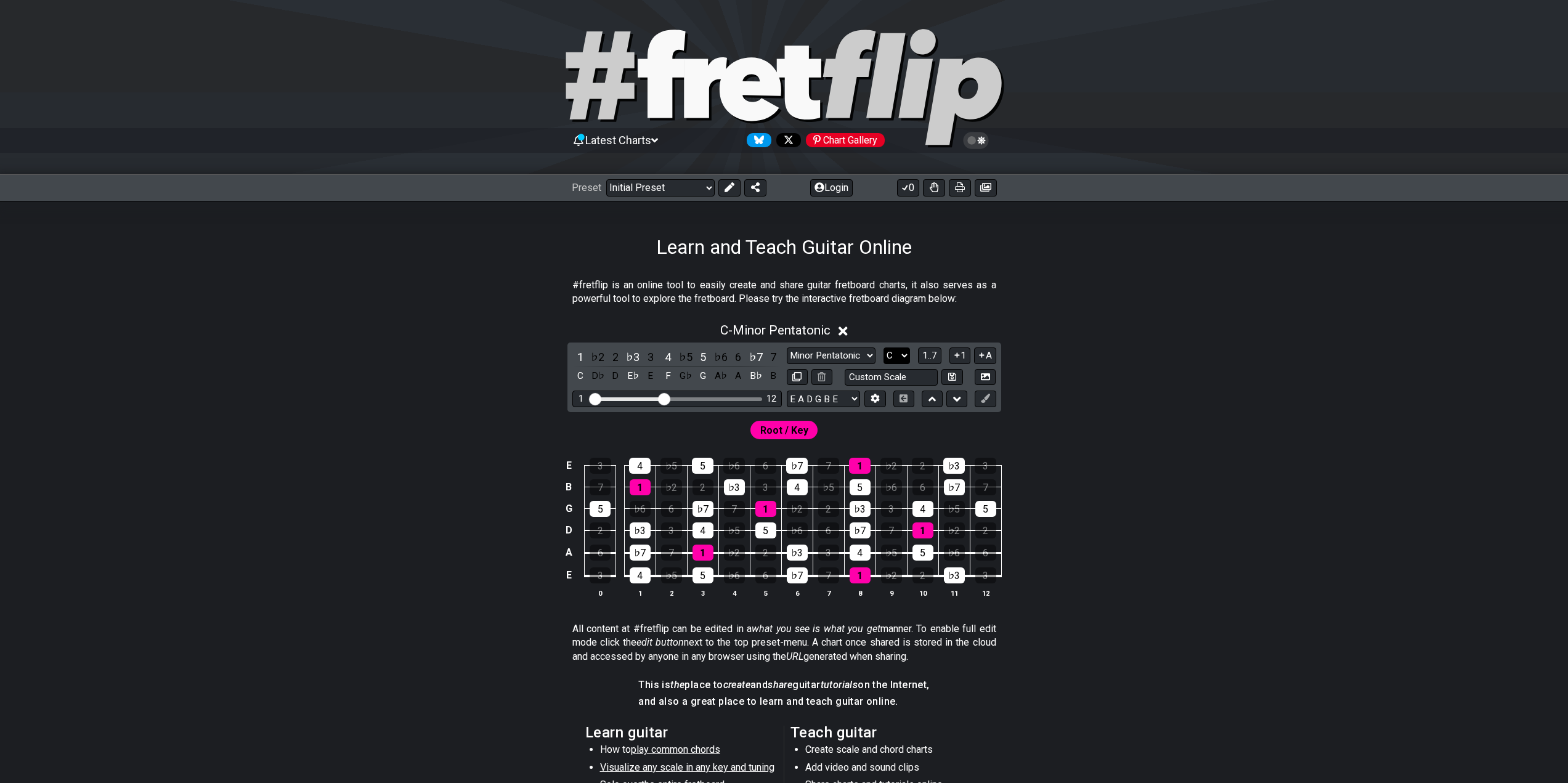
click at [893, 351] on select "A♭ A A♯ B♭ B C C♯ D♭ D D♯ E♭ E F F♯ G♭ G G♯" at bounding box center [897, 356] width 27 height 16
click at [883, 348] on select "A♭ A A♯ B♭ B C C♯ D♭ D D♯ E♭ E F F♯ G♭ G G♯" at bounding box center [897, 356] width 27 height 16
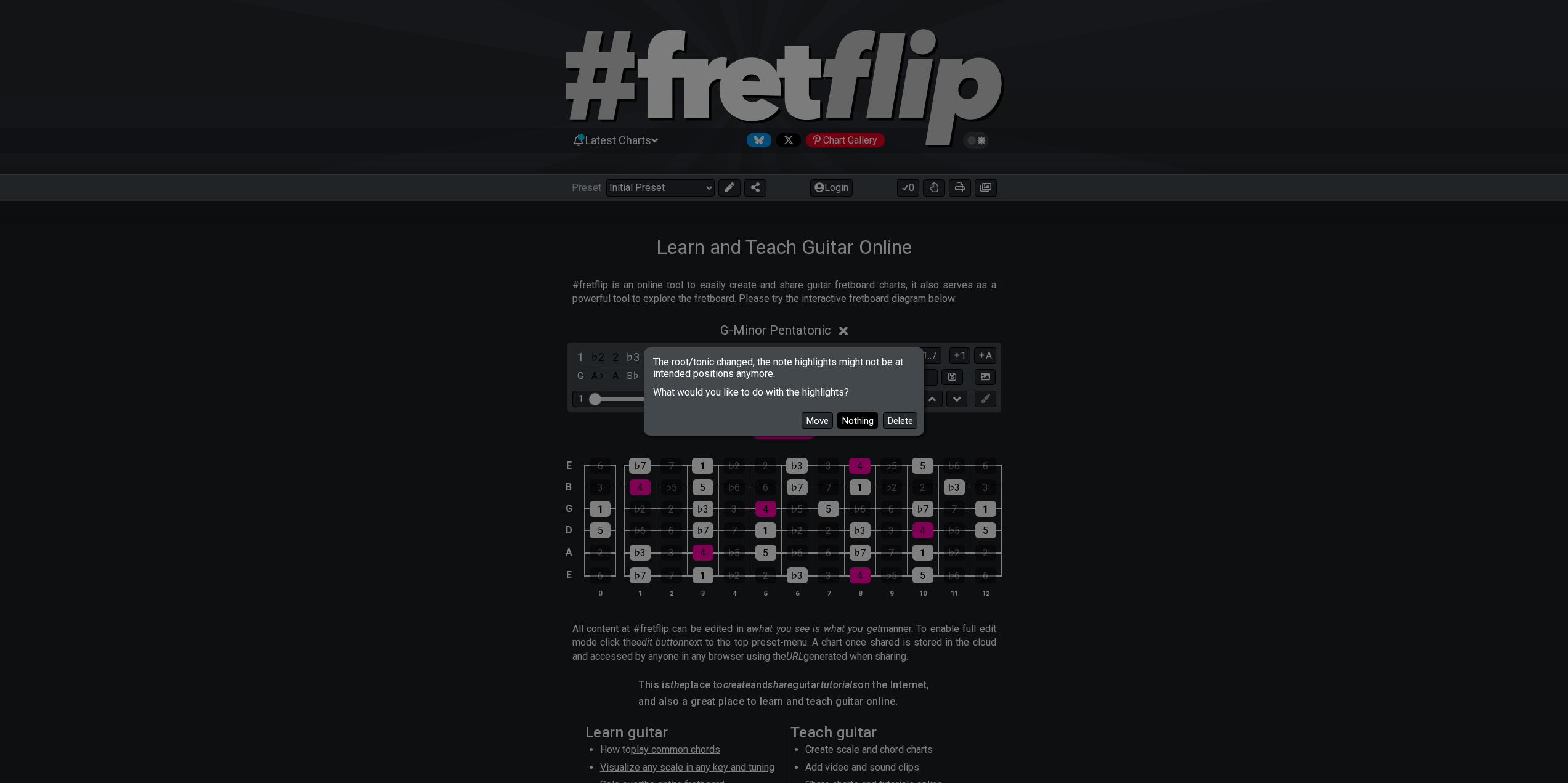
click at [869, 425] on button "Nothing" at bounding box center [857, 421] width 41 height 16
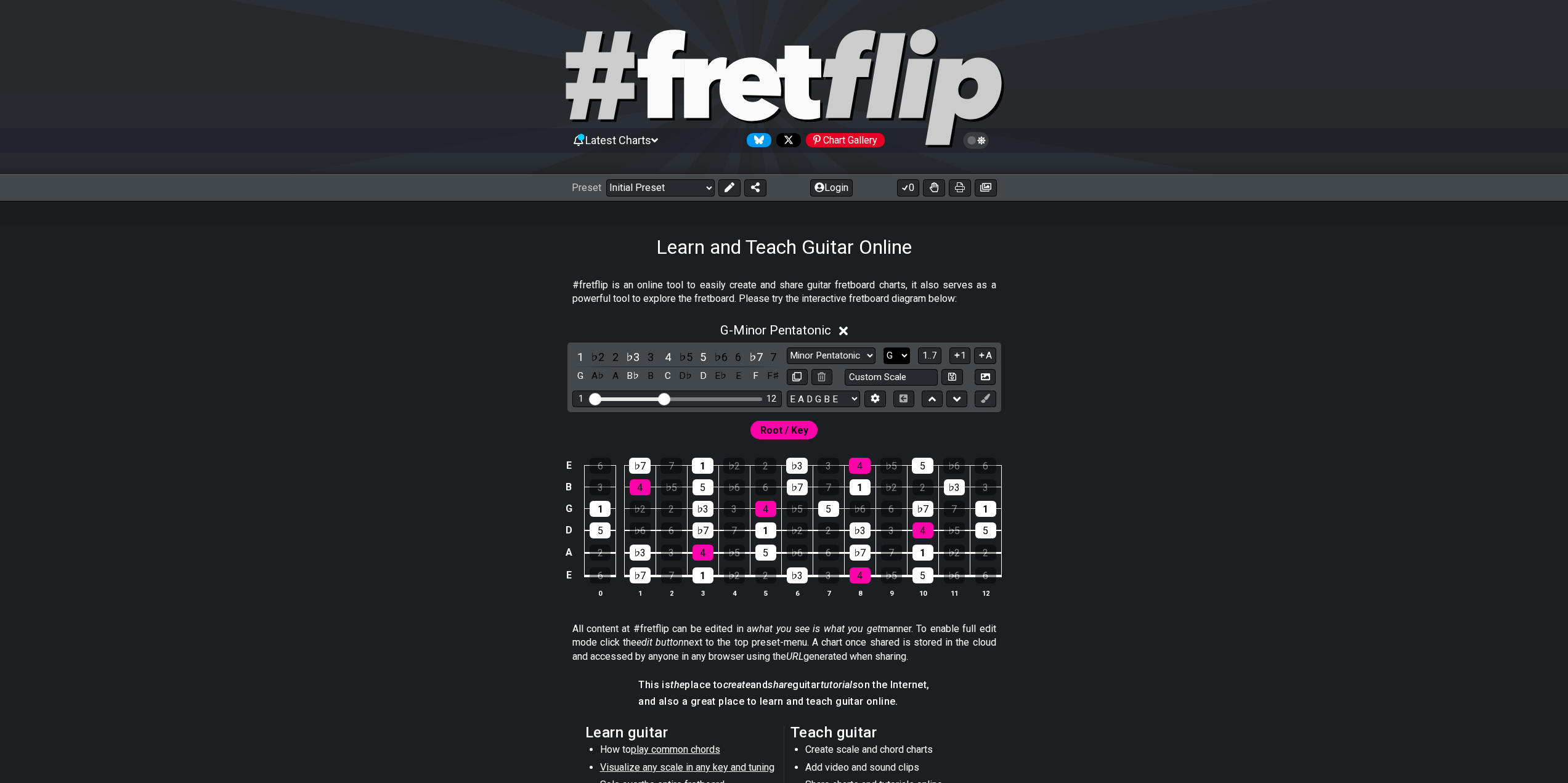
click at [902, 356] on select "A♭ A A♯ B♭ B C C♯ D♭ D D♯ E♭ E F F♯ G♭ G G♯" at bounding box center [897, 356] width 27 height 16
click at [883, 348] on select "A♭ A A♯ B♭ B C C♯ D♭ D D♯ E♭ E F F♯ G♭ G G♯" at bounding box center [897, 356] width 27 height 16
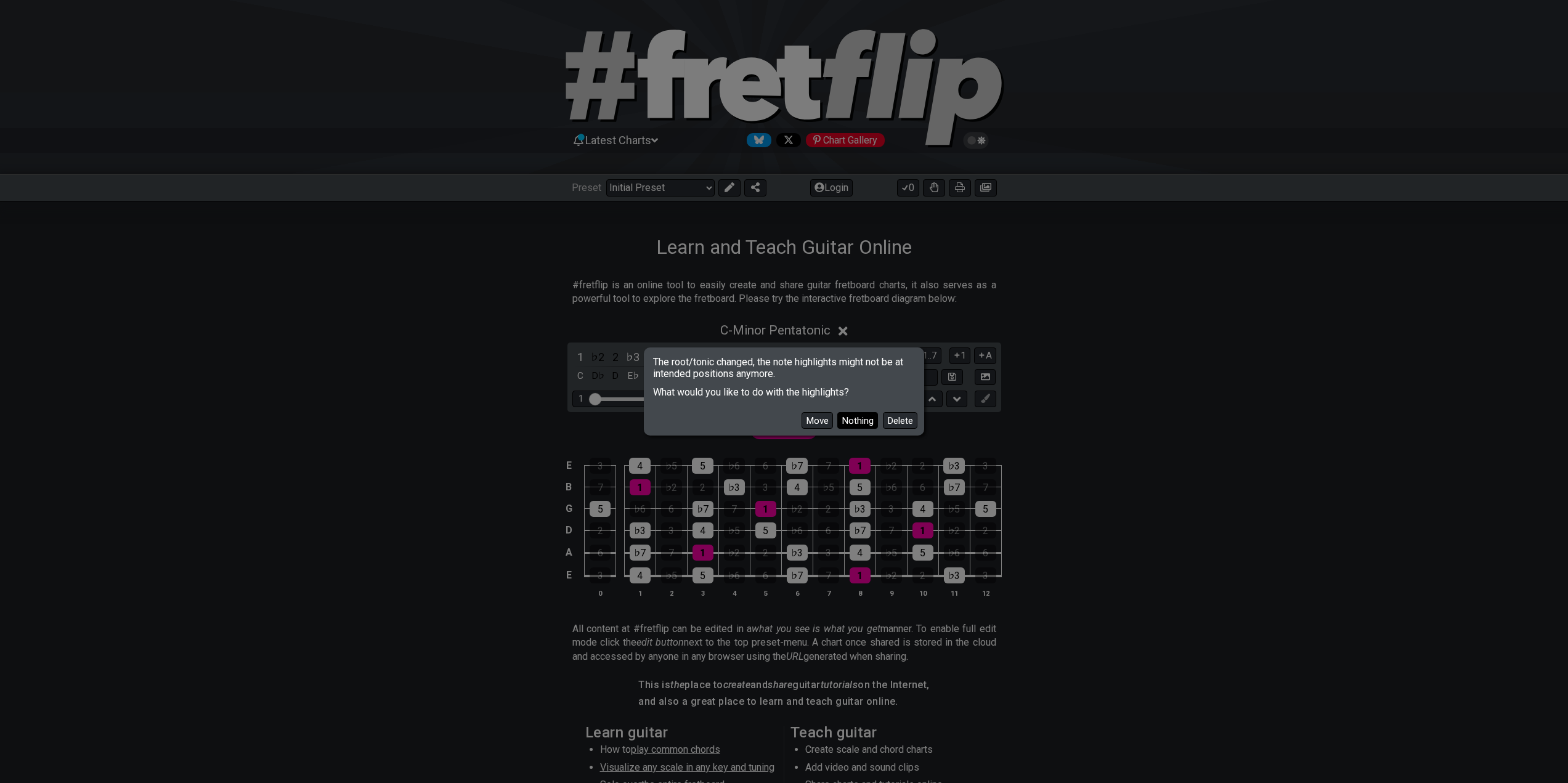
click at [858, 415] on button "Nothing" at bounding box center [857, 421] width 41 height 16
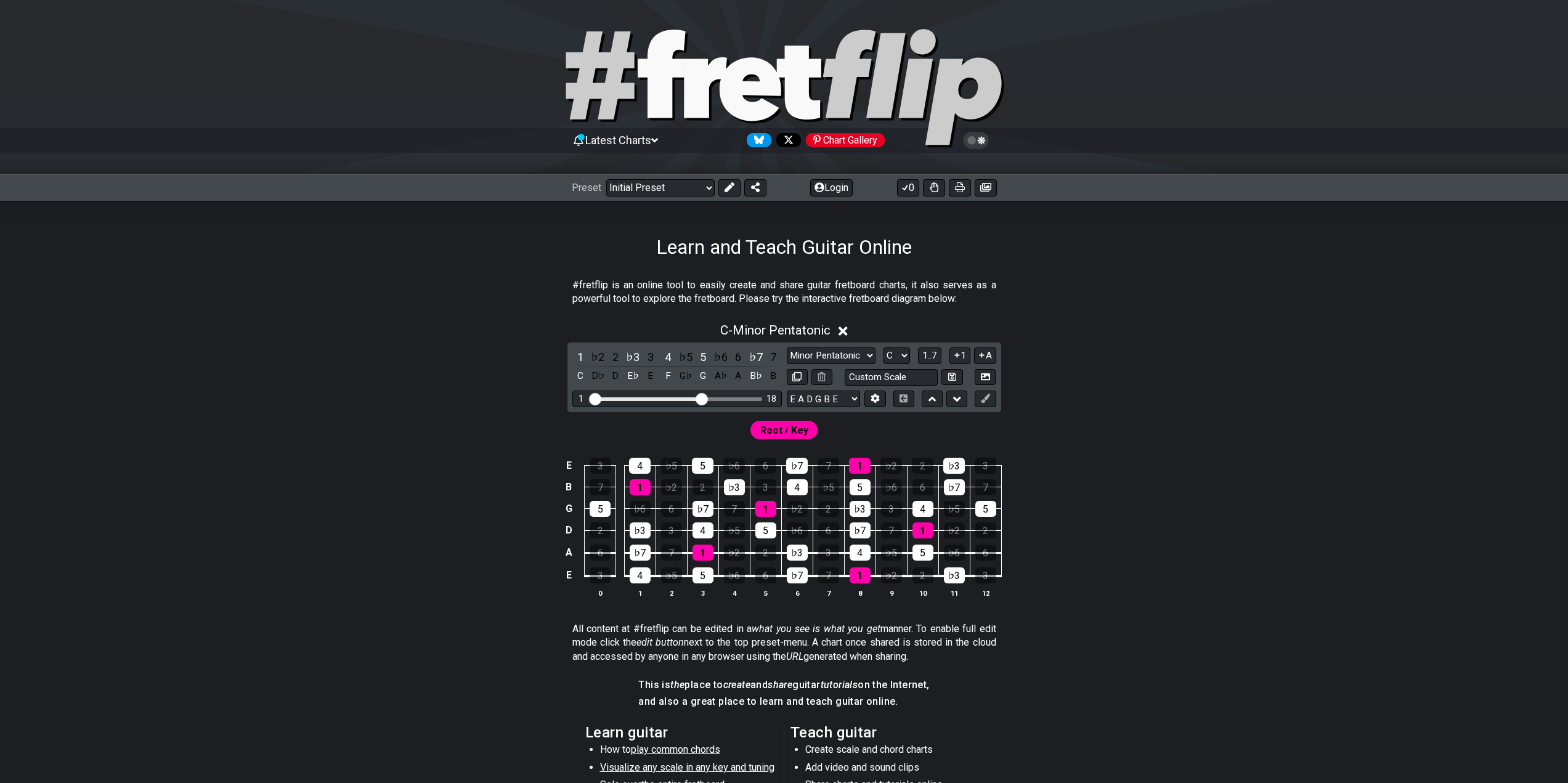
drag, startPoint x: 660, startPoint y: 398, endPoint x: 703, endPoint y: 403, distance: 43.3
click at [703, 398] on input "Visible fret range" at bounding box center [676, 398] width 175 height 0
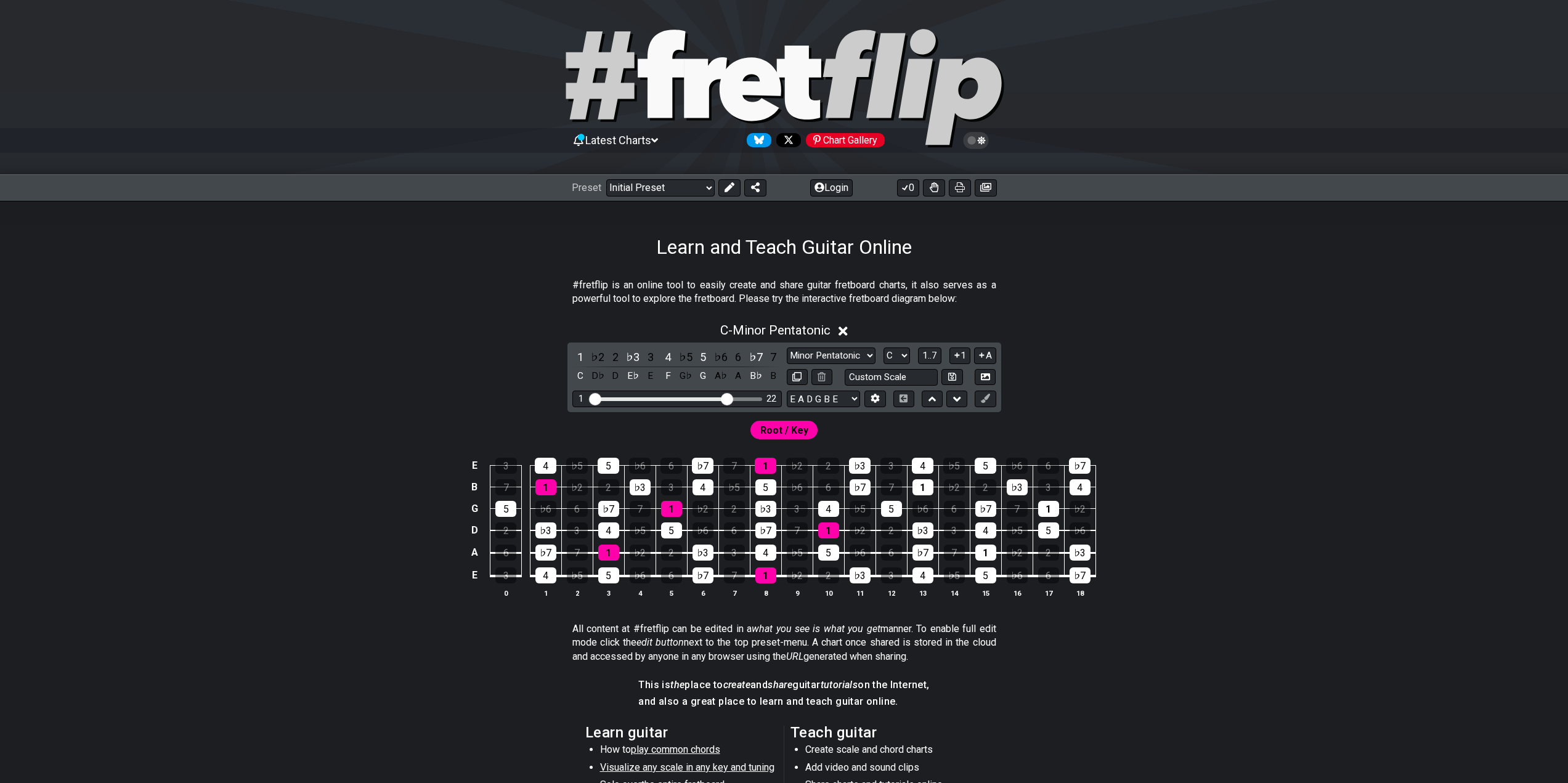
drag, startPoint x: 703, startPoint y: 403, endPoint x: 727, endPoint y: 401, distance: 24.1
click at [727, 398] on input "Visible fret range" at bounding box center [676, 398] width 175 height 0
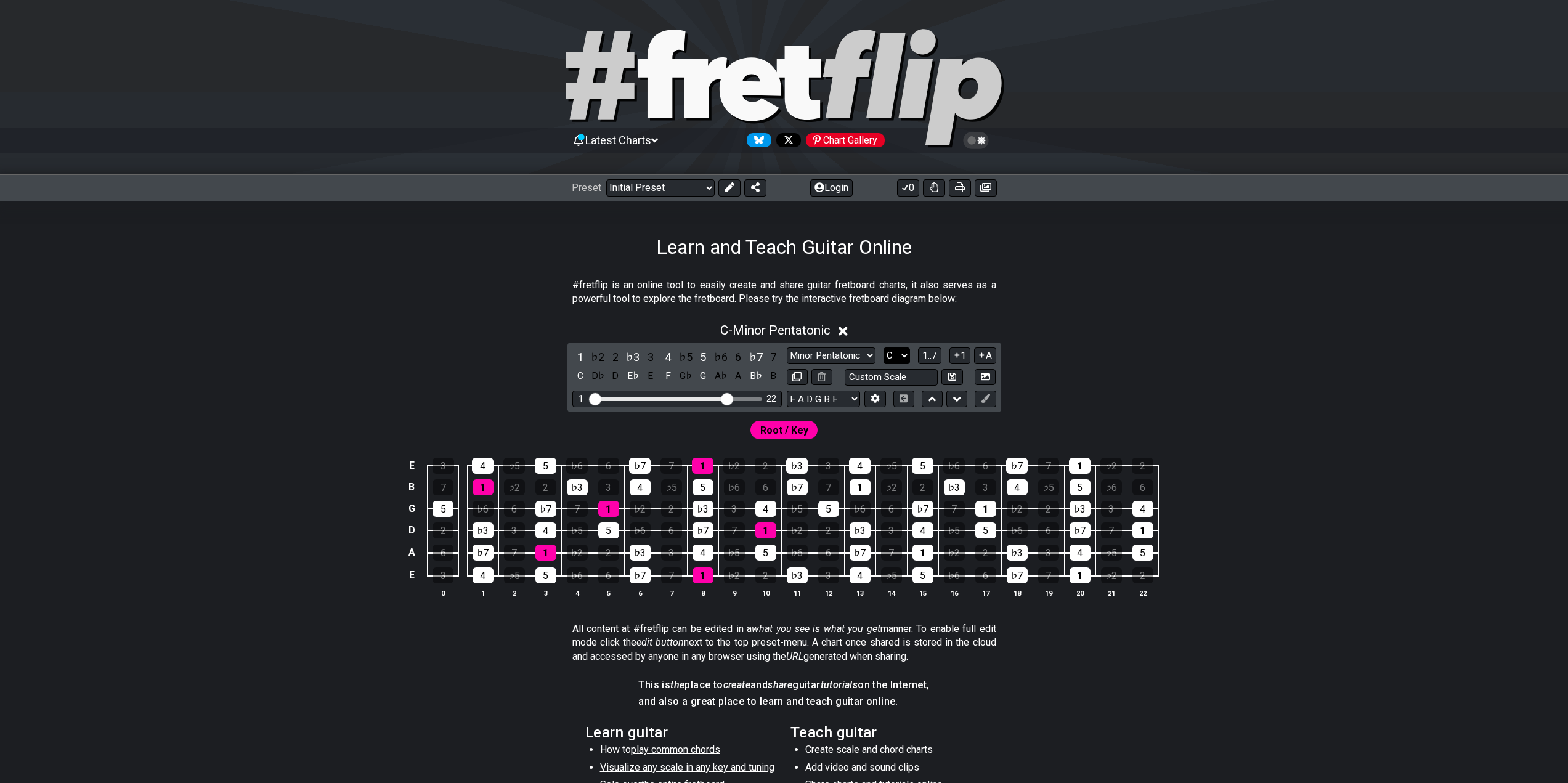
click at [904, 360] on select "A♭ A A♯ B♭ B C C♯ D♭ D D♯ E♭ E F F♯ G♭ G G♯" at bounding box center [897, 356] width 27 height 16
select select "D"
click at [883, 348] on select "A♭ A A♯ B♭ B C C♯ D♭ D D♯ E♭ E F F♯ G♭ G G♯" at bounding box center [897, 356] width 27 height 16
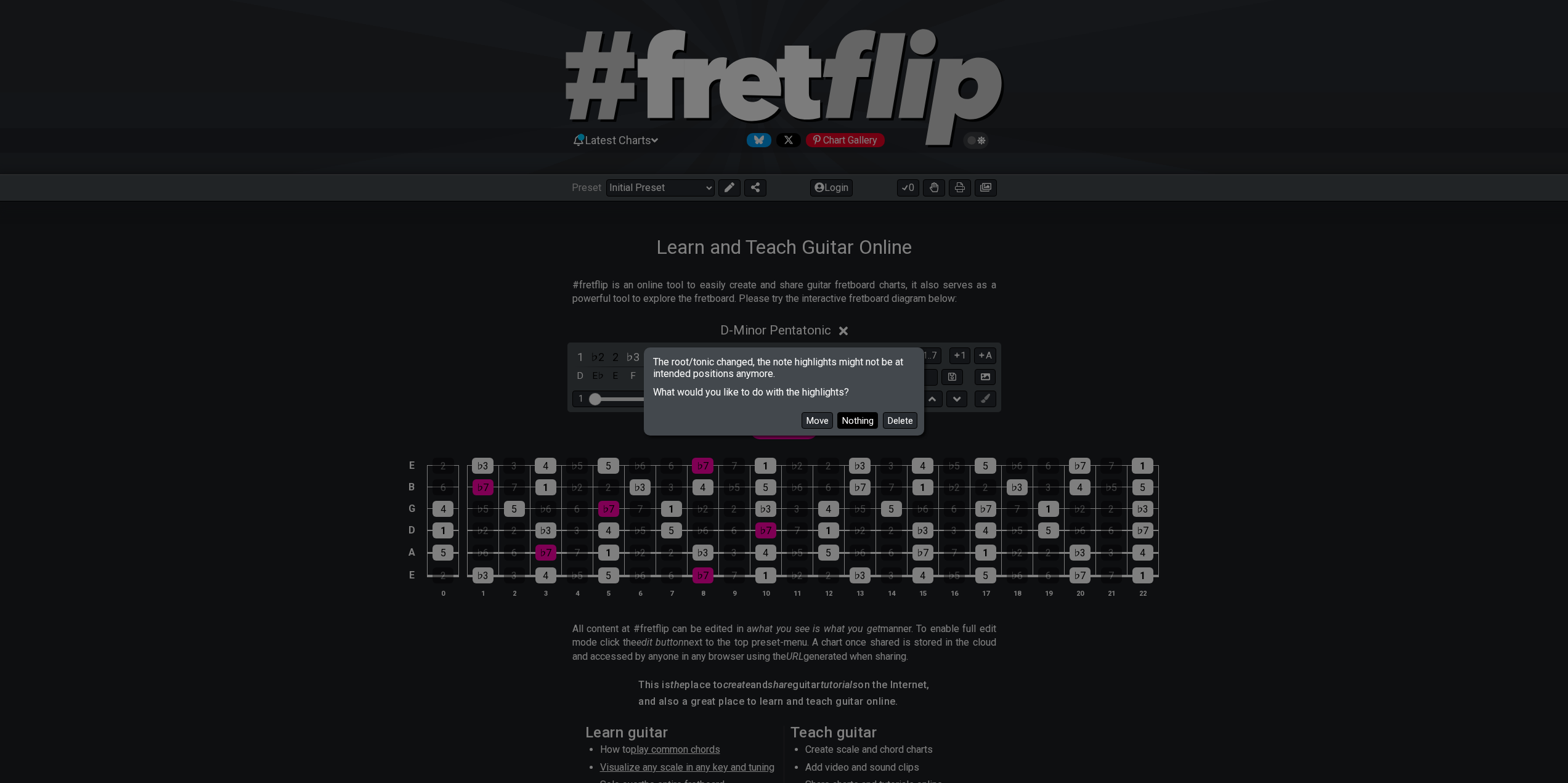
click at [844, 424] on button "Nothing" at bounding box center [857, 421] width 41 height 16
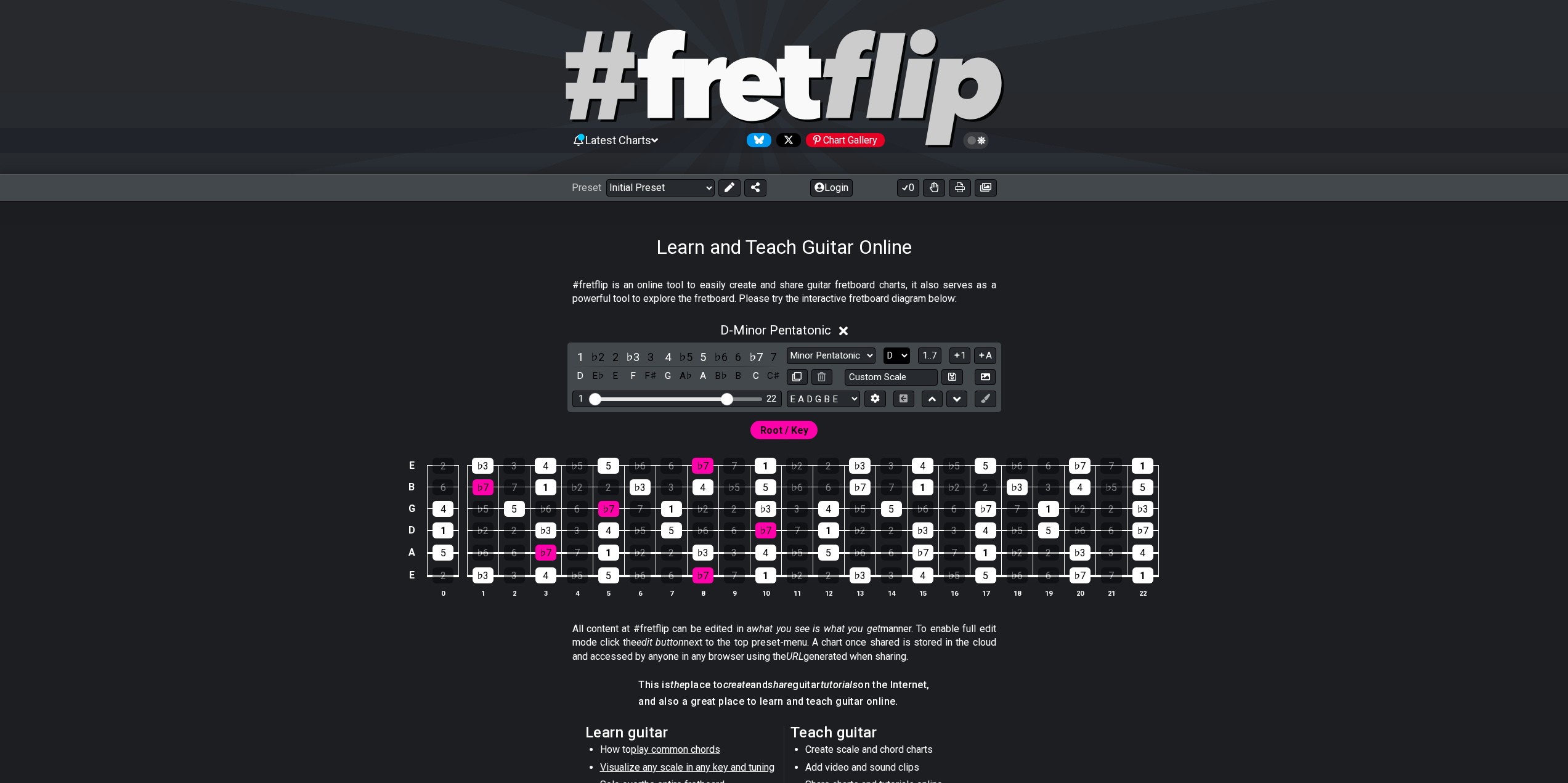
click at [895, 356] on select "A♭ A A♯ B♭ B C C♯ D♭ D D♯ E♭ E F F♯ G♭ G G♯" at bounding box center [897, 356] width 27 height 16
click at [860, 355] on select "Minor Pentatonic Click to edit Minor Pentatonic Major Pentatonic Minor Blues Ma…" at bounding box center [831, 356] width 89 height 16
select select "Major Blues"
click at [787, 348] on select "Minor Pentatonic Click to edit Minor Pentatonic Major Pentatonic Minor Blues Ma…" at bounding box center [831, 356] width 89 height 16
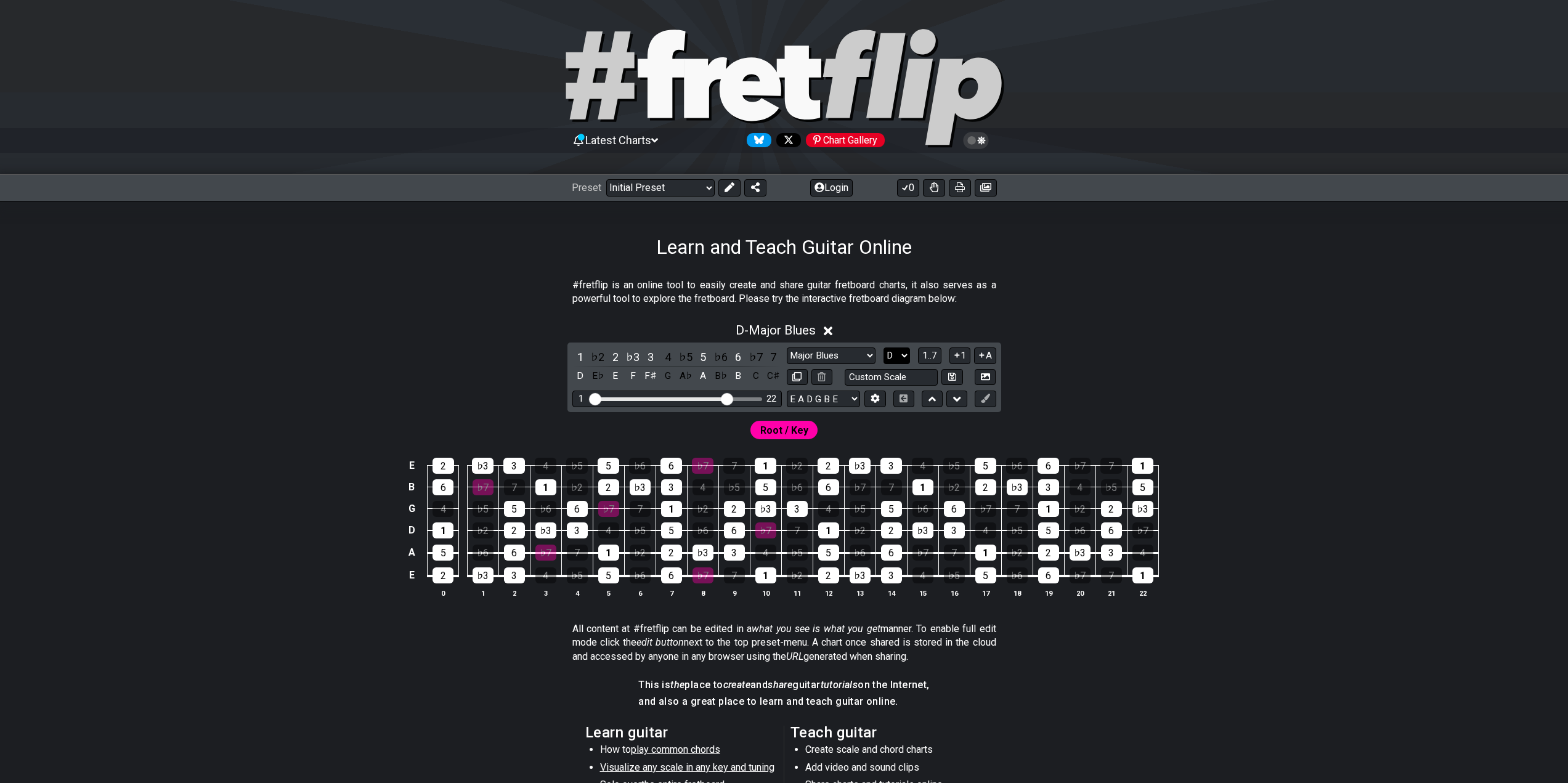
click at [889, 357] on select "A♭ A A♯ B♭ B C C♯ D♭ D D♯ E♭ E F F♯ G♭ G G♯" at bounding box center [897, 356] width 27 height 16
select select "C"
click at [883, 348] on select "A♭ A A♯ B♭ B C C♯ D♭ D D♯ E♭ E F F♯ G♭ G G♯" at bounding box center [897, 356] width 27 height 16
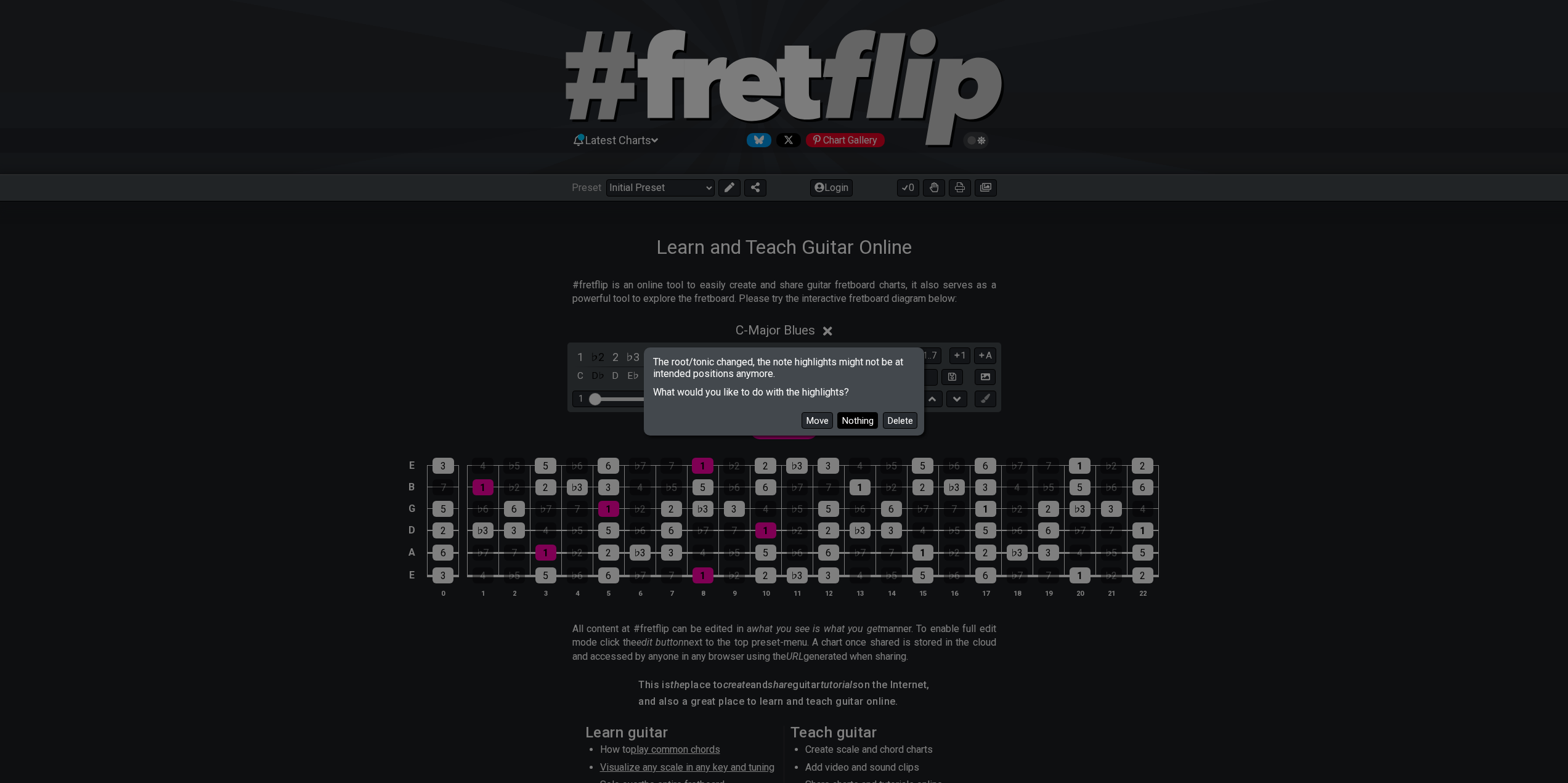
click at [877, 421] on button "Nothing" at bounding box center [857, 421] width 41 height 16
